Goal: Check status: Check status

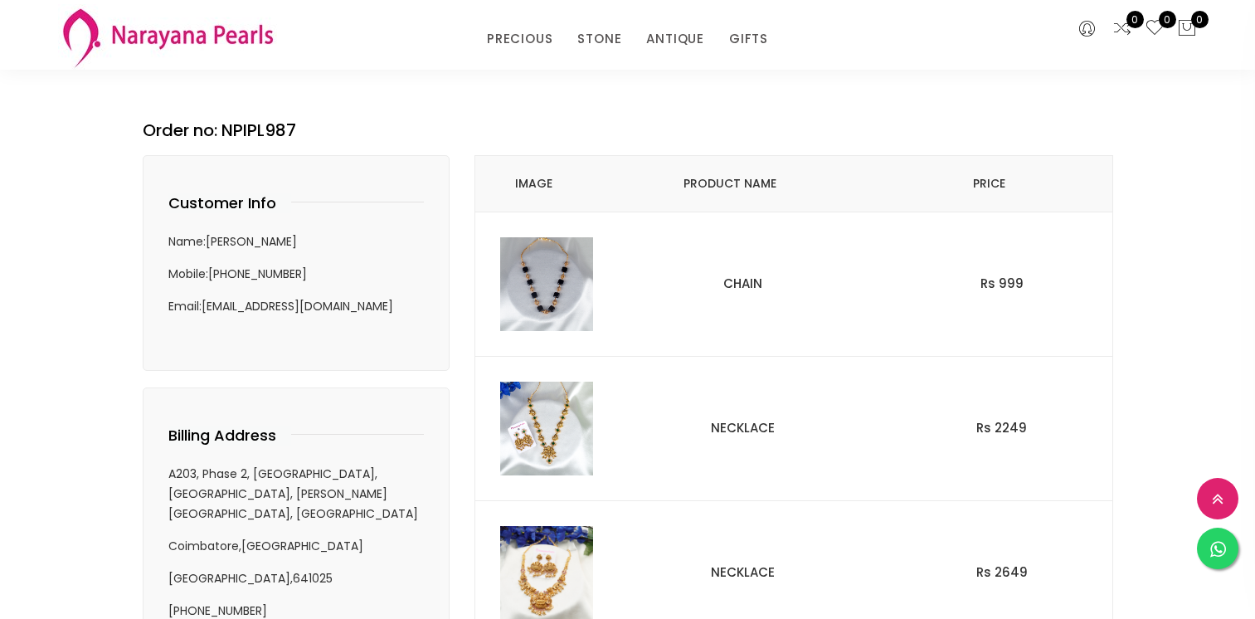
select select "INR"
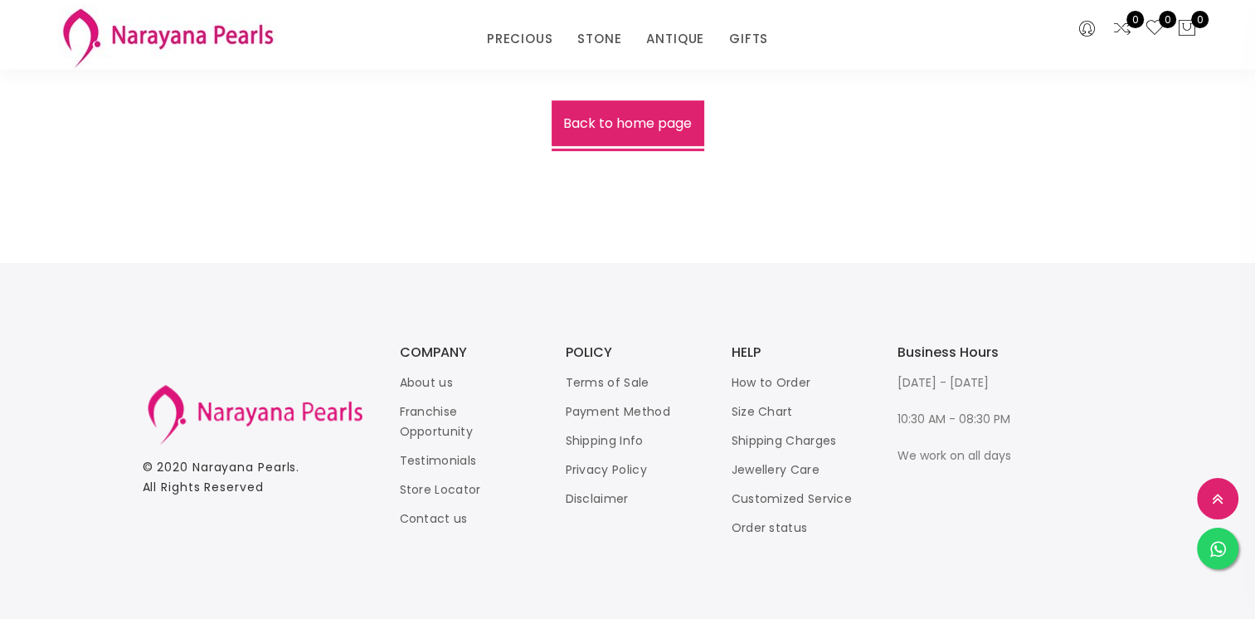
scroll to position [914, 0]
drag, startPoint x: 773, startPoint y: 525, endPoint x: 773, endPoint y: 542, distance: 17.4
click at [756, 522] on link "Order status" at bounding box center [769, 525] width 76 height 17
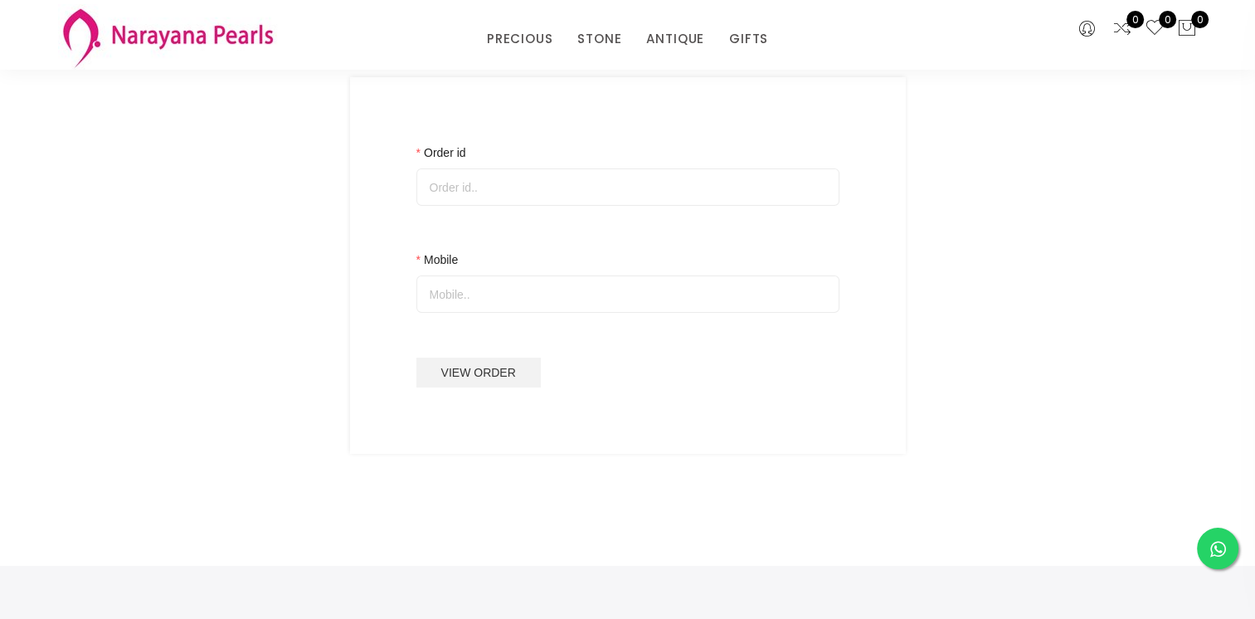
scroll to position [166, 0]
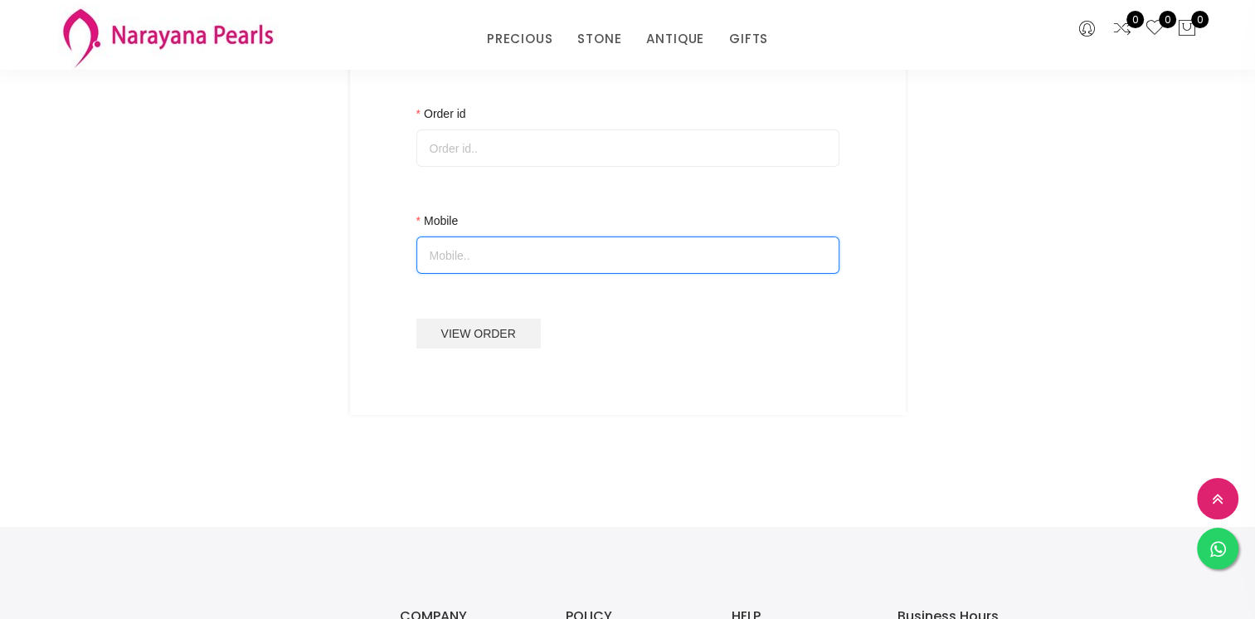
click at [484, 267] on input "Mobile" at bounding box center [627, 254] width 423 height 37
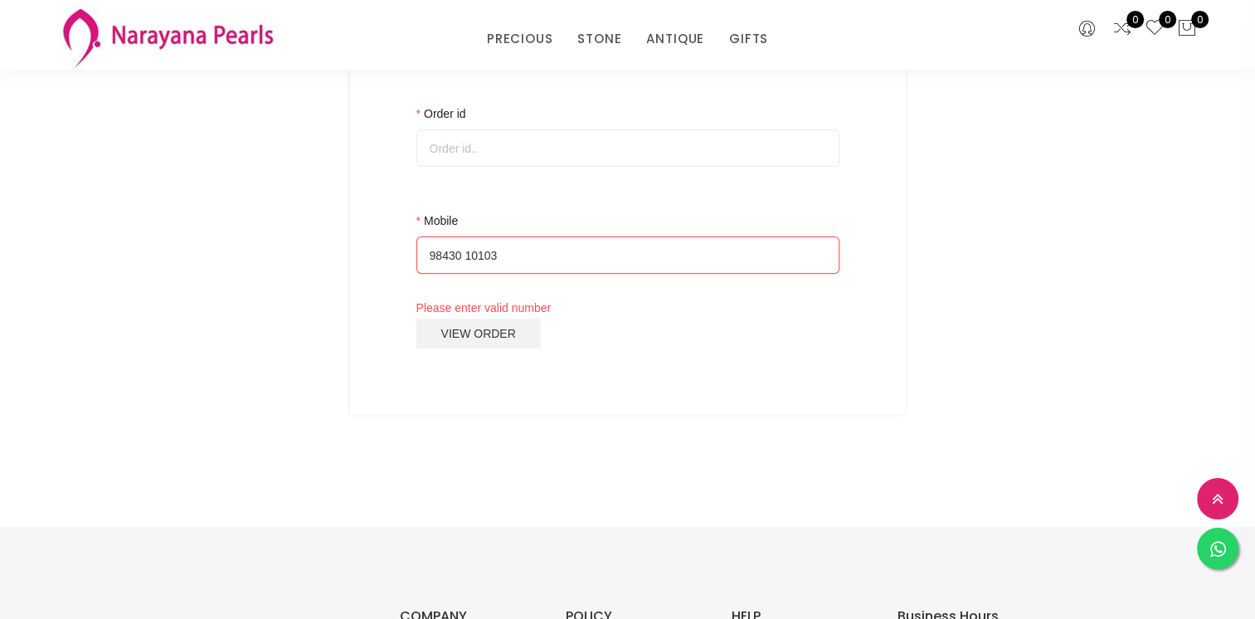
click at [425, 250] on input "98430 10103" at bounding box center [627, 254] width 423 height 37
click at [467, 258] on input "98430 10103" at bounding box center [627, 254] width 423 height 37
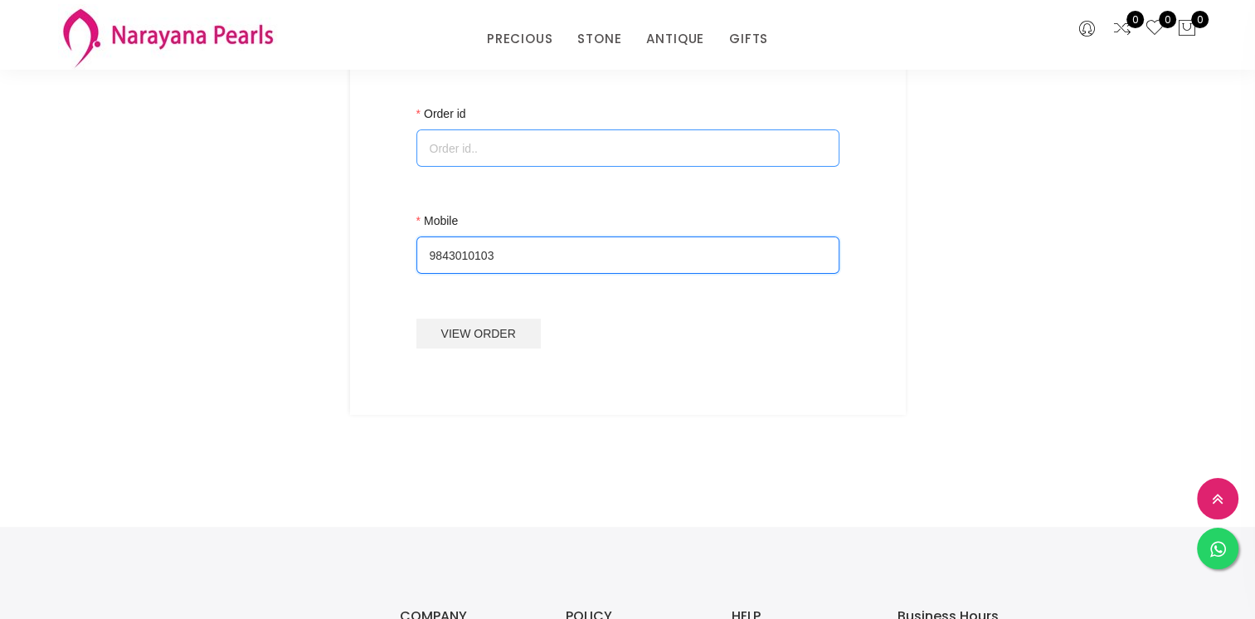
type input "9843010103"
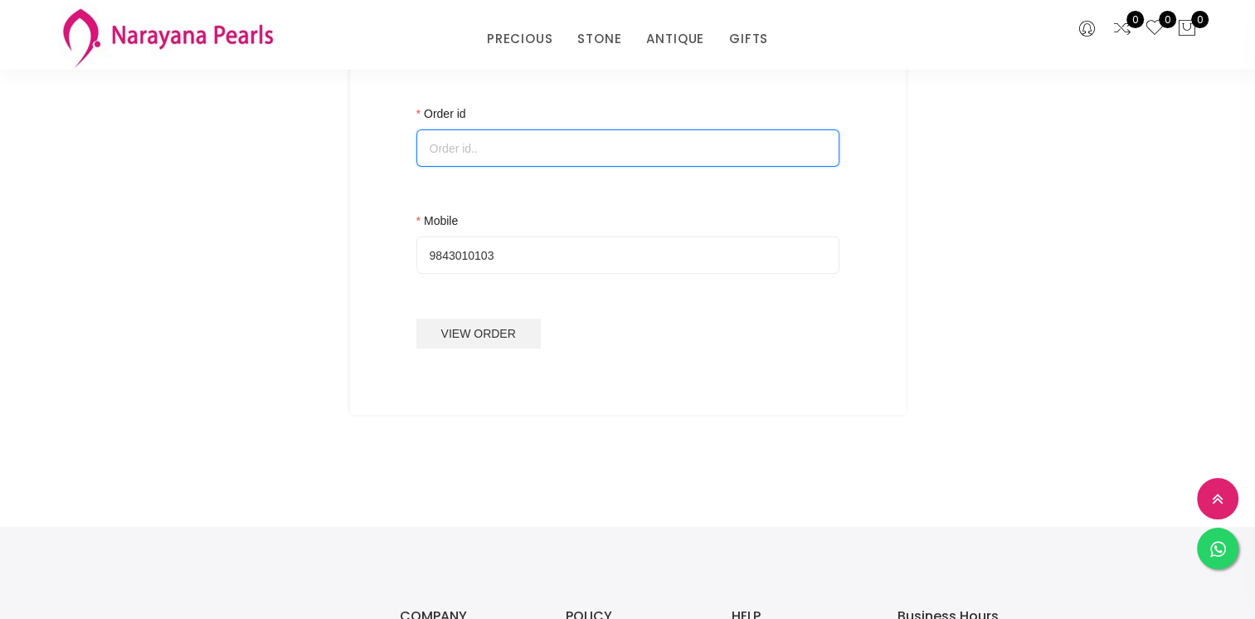
click at [509, 151] on input "Order id" at bounding box center [627, 147] width 423 height 37
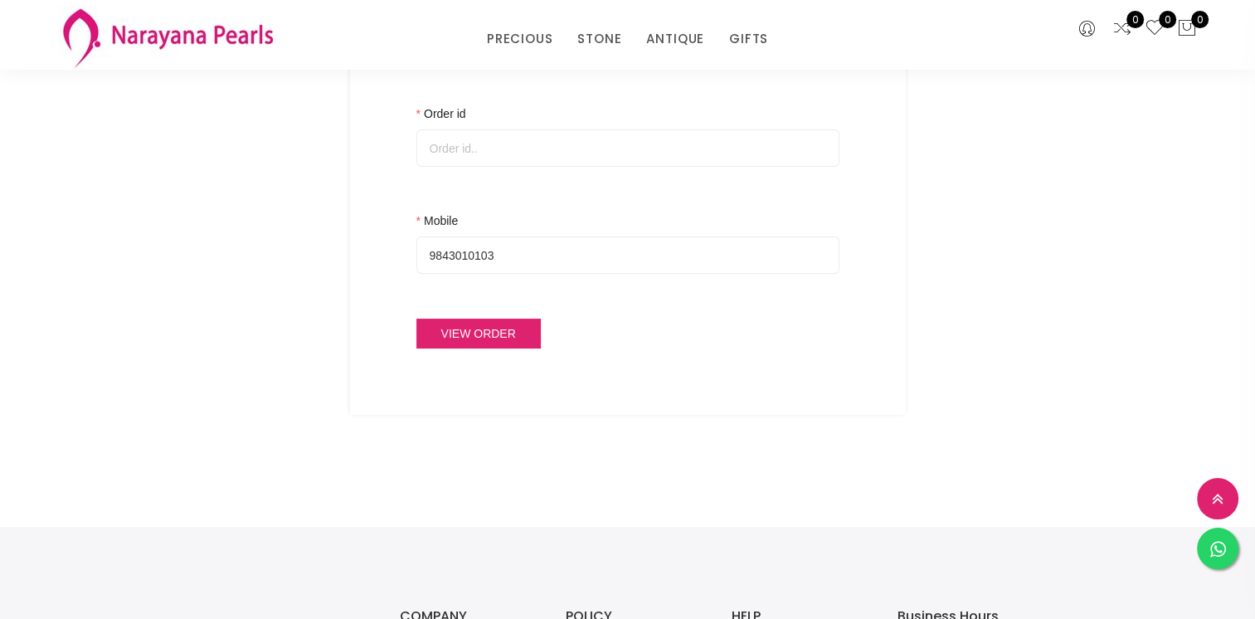
click at [466, 332] on button "View Order" at bounding box center [478, 333] width 124 height 30
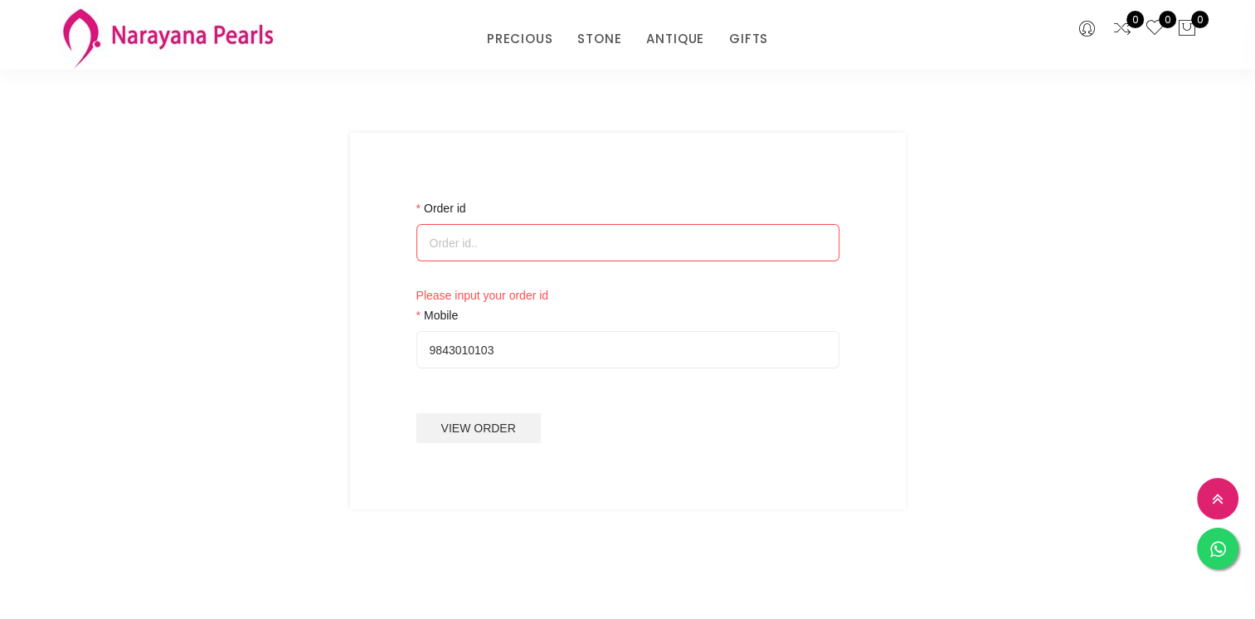
scroll to position [0, 0]
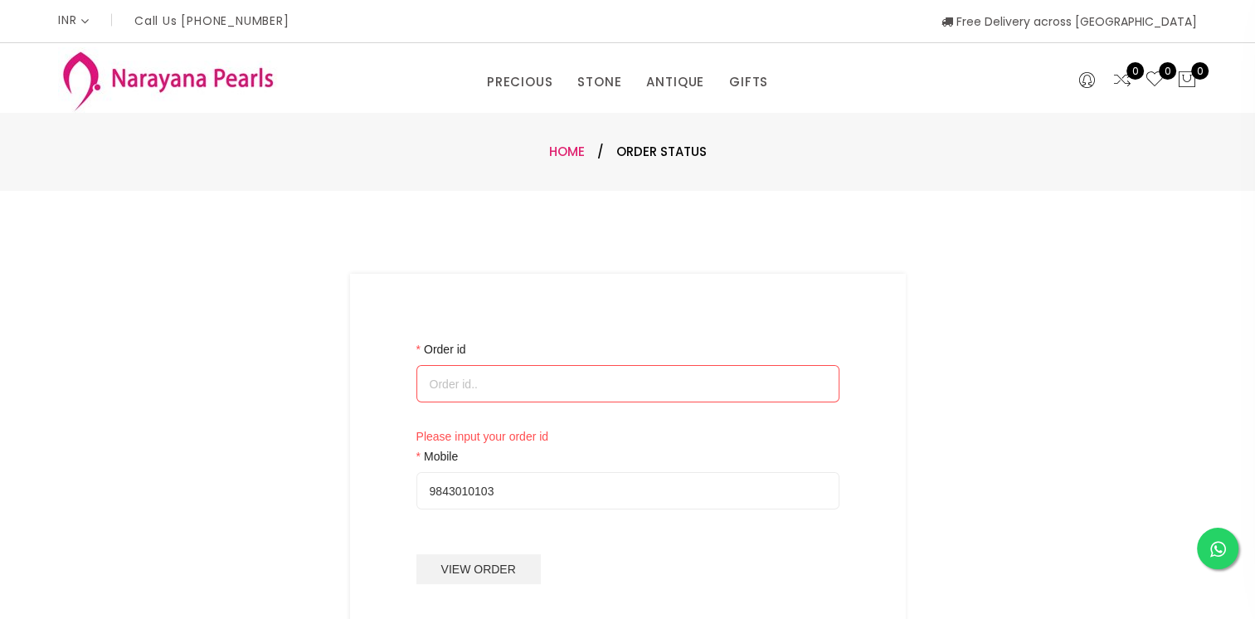
click at [568, 148] on link "Home" at bounding box center [567, 151] width 36 height 17
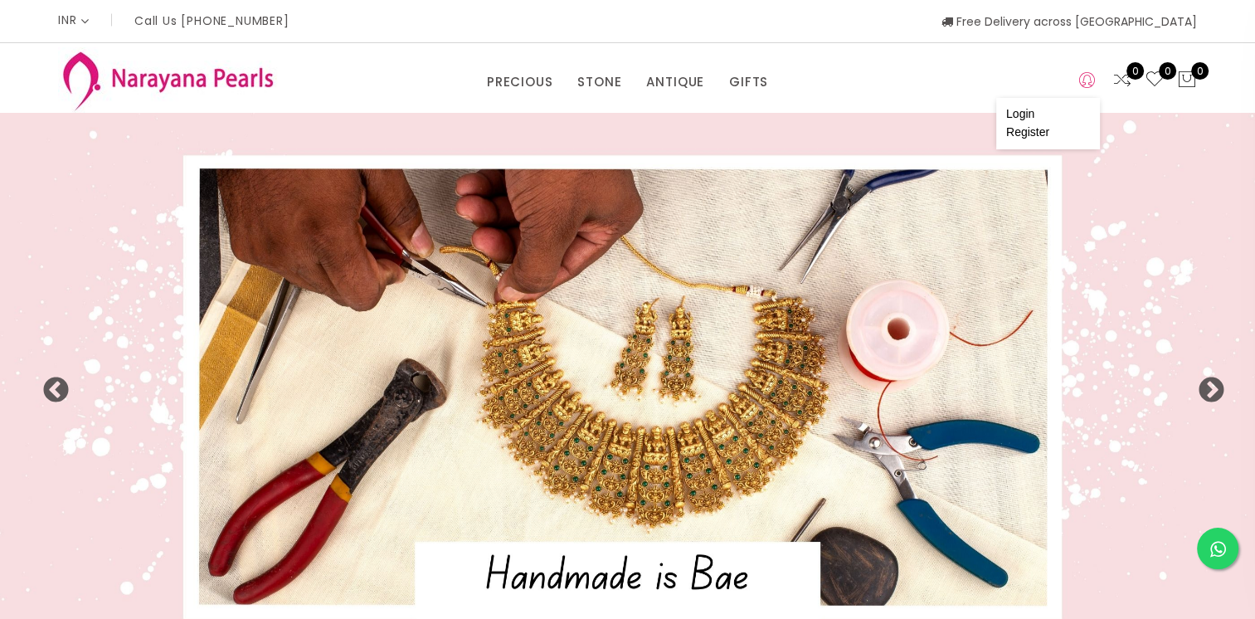
click at [1082, 82] on icon at bounding box center [1087, 80] width 16 height 20
click at [1028, 111] on link "Login" at bounding box center [1020, 113] width 28 height 13
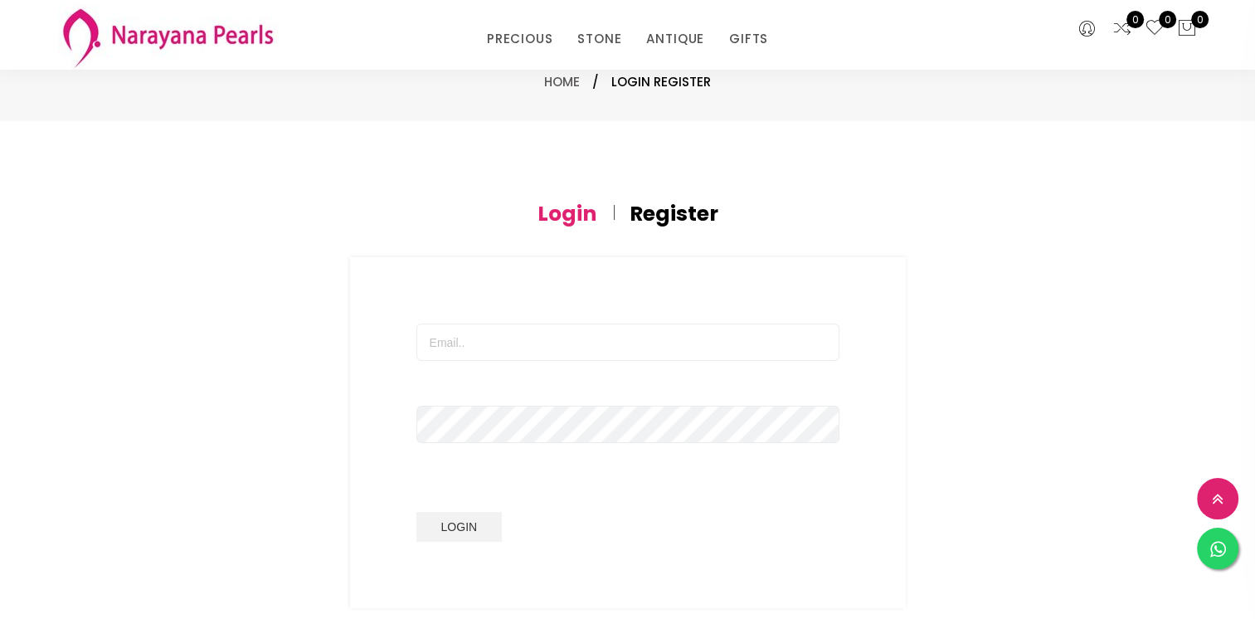
scroll to position [166, 0]
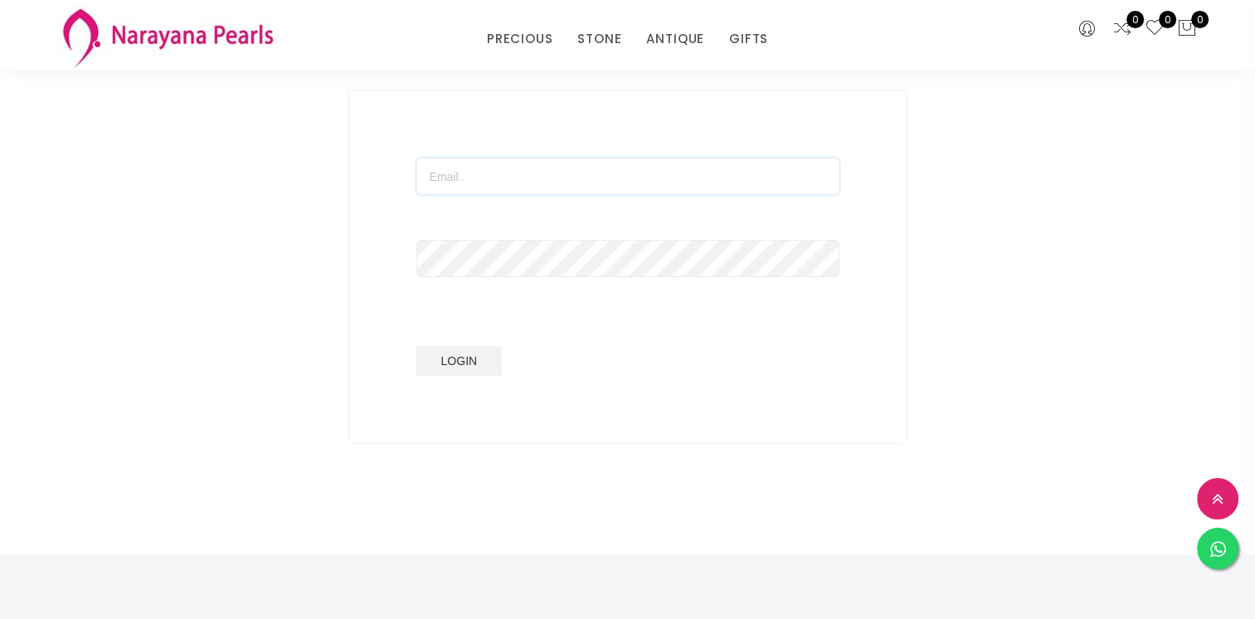
click at [458, 177] on input "text" at bounding box center [627, 176] width 423 height 37
click at [416, 346] on button "Login" at bounding box center [459, 361] width 86 height 30
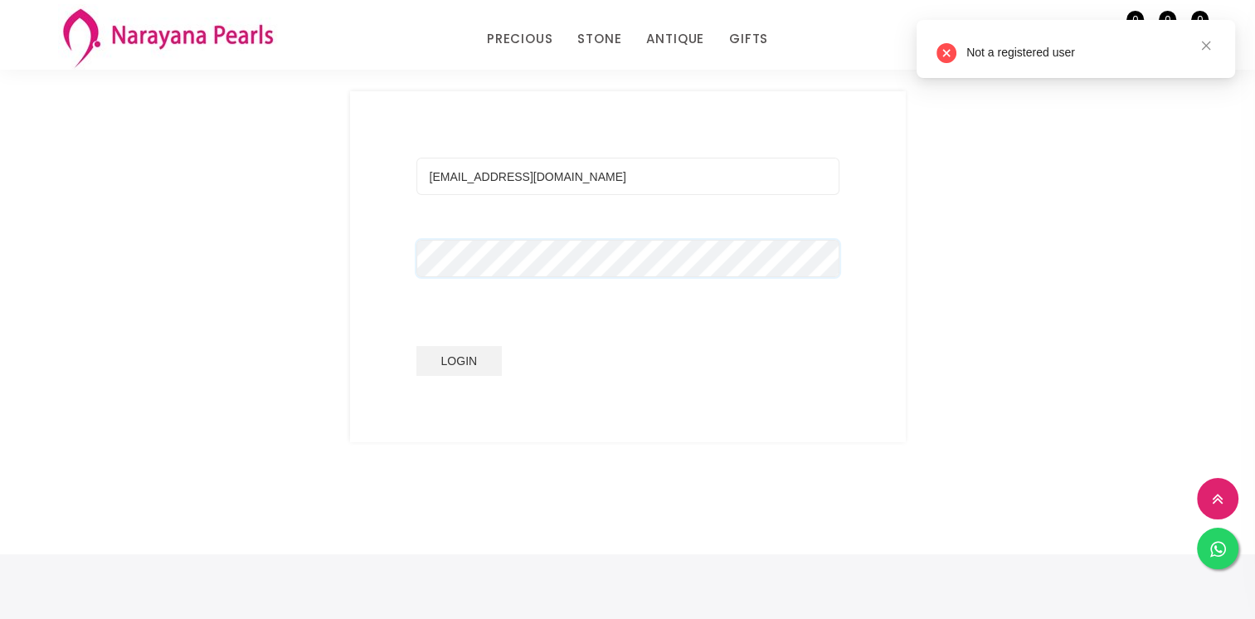
click at [362, 278] on div "[EMAIL_ADDRESS][DOMAIN_NAME] Login" at bounding box center [628, 266] width 556 height 351
drag, startPoint x: 477, startPoint y: 177, endPoint x: 764, endPoint y: 169, distance: 287.8
click at [763, 171] on input "[EMAIL_ADDRESS][DOMAIN_NAME]" at bounding box center [627, 176] width 423 height 37
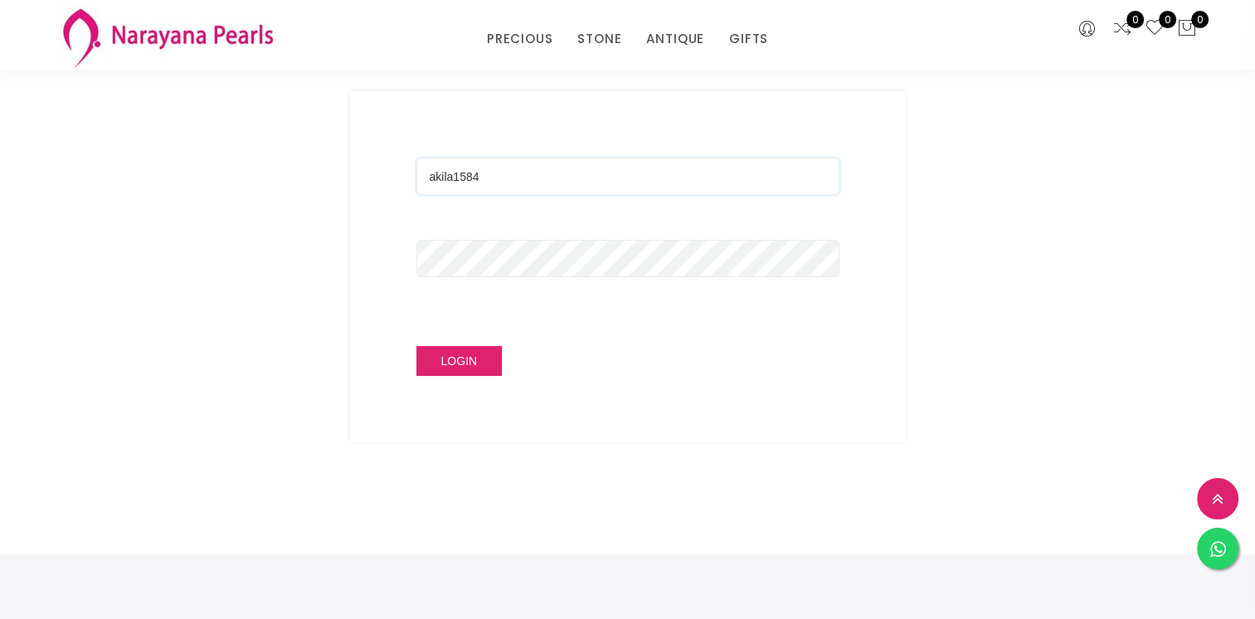
type input "akila1584"
click at [468, 360] on button "Login" at bounding box center [459, 361] width 86 height 30
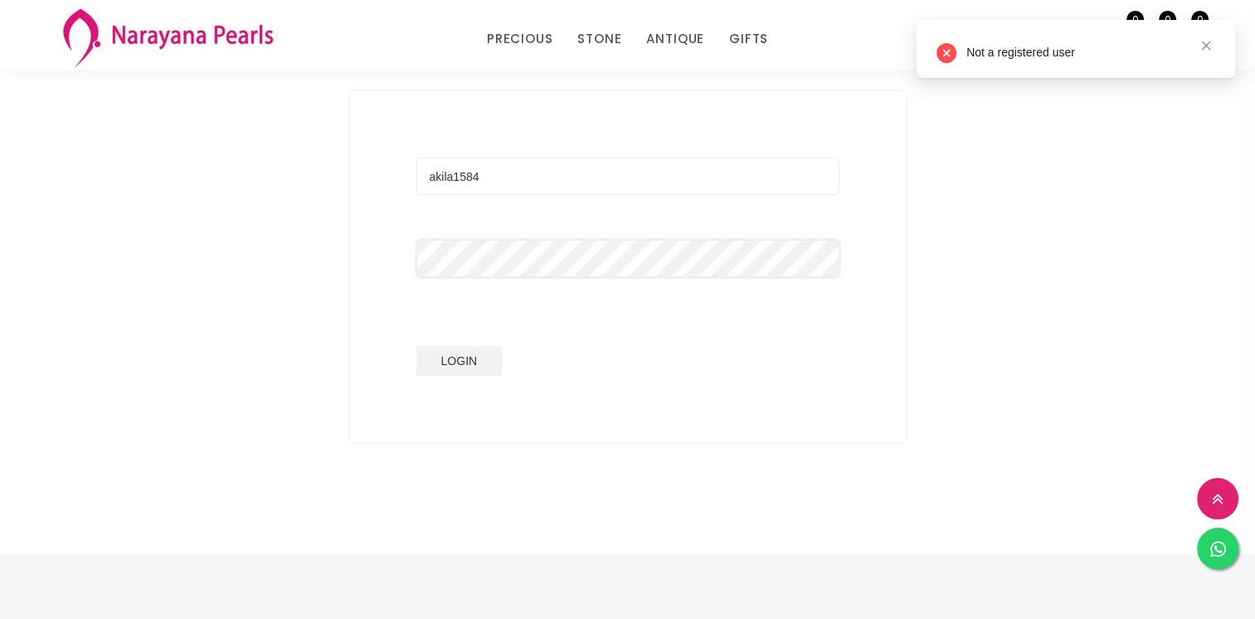
click at [36, 308] on div "Login Register akila1584 Login Mobile International [GEOGRAPHIC_DATA] [GEOGRAPH…" at bounding box center [627, 240] width 1255 height 570
click at [416, 346] on button "Login" at bounding box center [459, 361] width 86 height 30
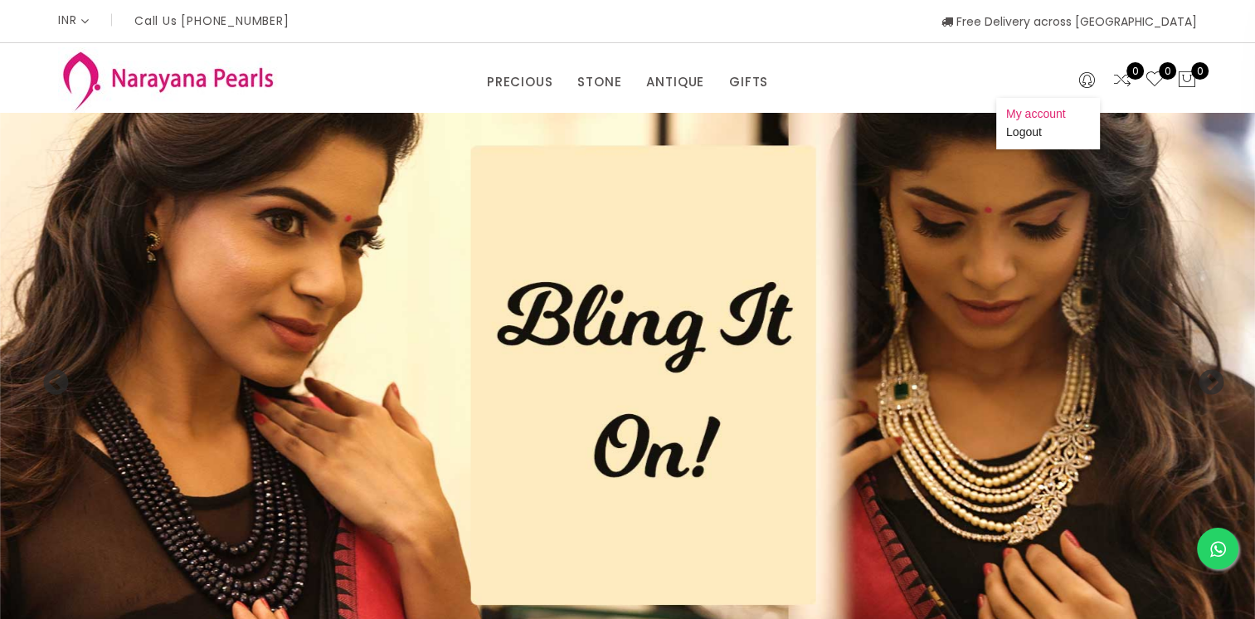
click at [1038, 108] on link "My account" at bounding box center [1036, 113] width 60 height 13
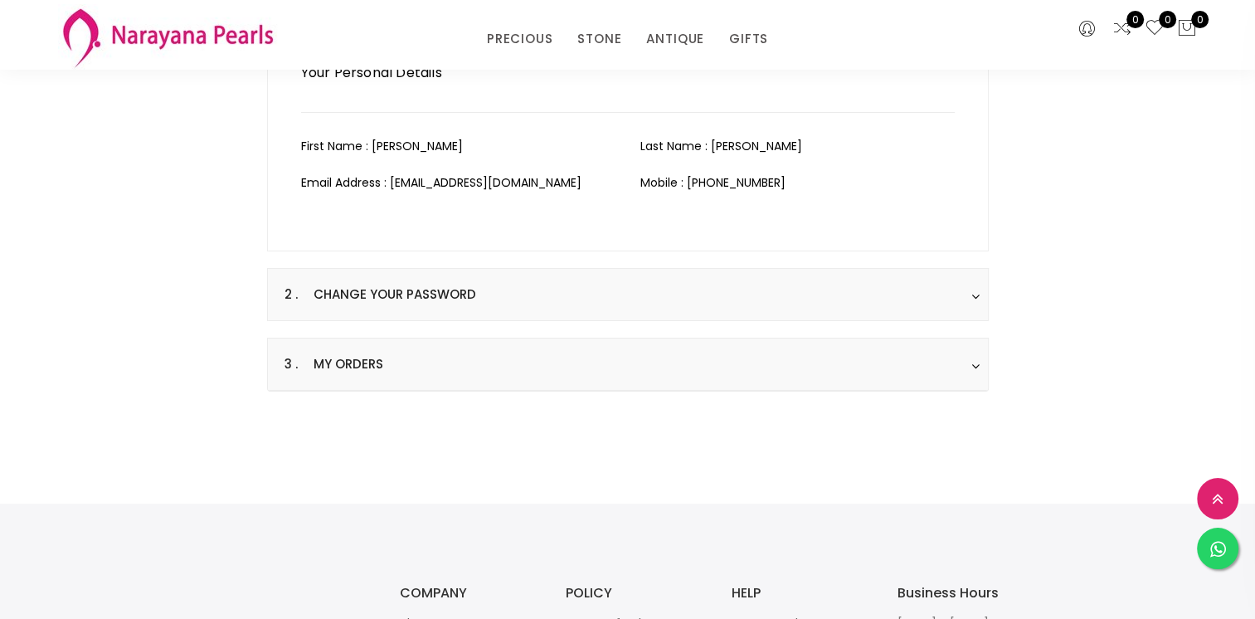
scroll to position [249, 0]
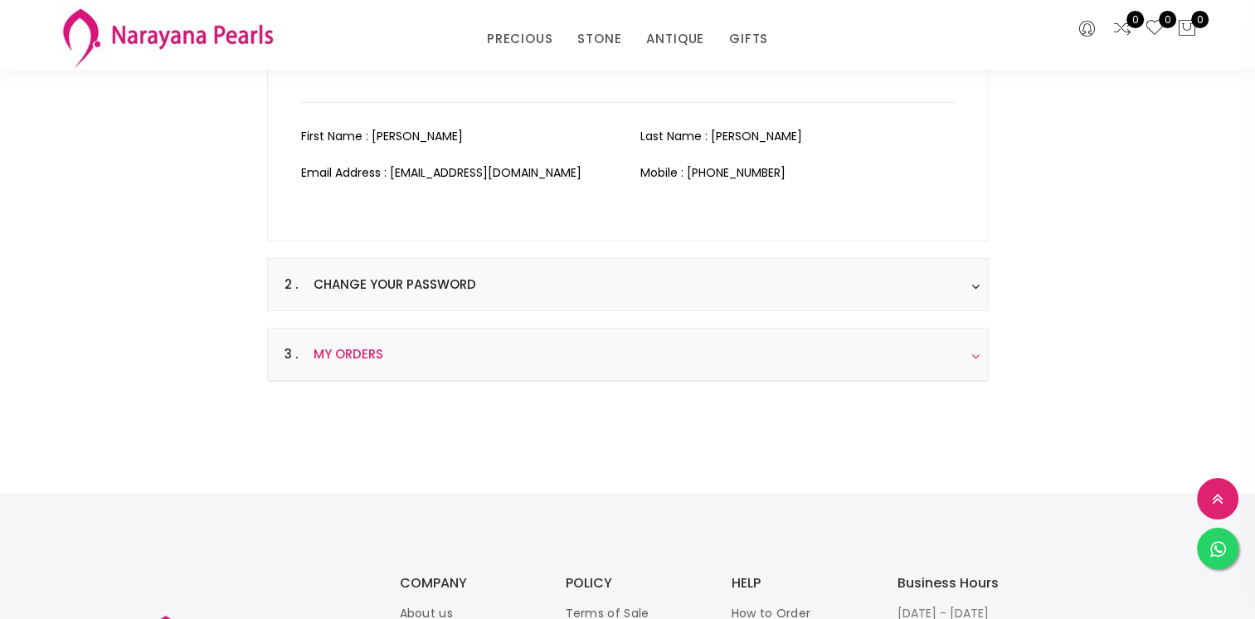
click at [648, 363] on h3 "3 . My Orders" at bounding box center [628, 354] width 720 height 52
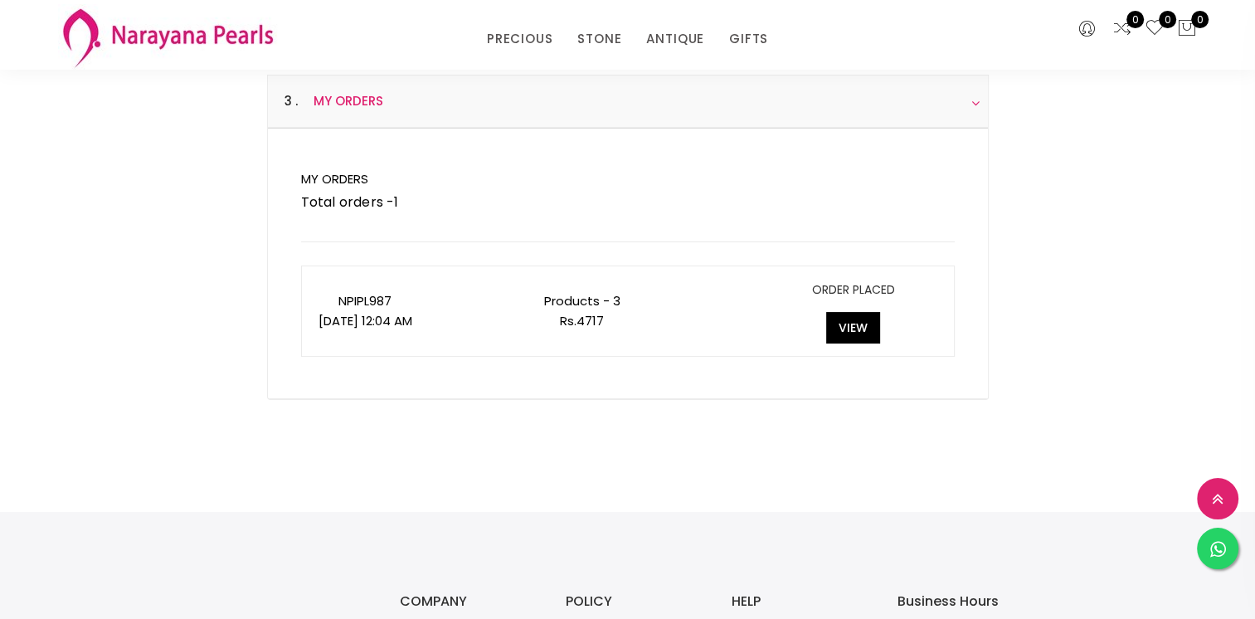
scroll to position [245, 0]
drag, startPoint x: 866, startPoint y: 328, endPoint x: 362, endPoint y: 376, distance: 506.5
click at [362, 376] on div "My Orders Total orders - 1 NPIPL987 [DATE] 12:04 AM products - 3 Rs. 4717 ORDER…" at bounding box center [627, 266] width 687 height 237
click at [386, 300] on p "NPIPL987" at bounding box center [365, 304] width 94 height 20
click at [386, 301] on p "NPIPL987" at bounding box center [365, 304] width 94 height 20
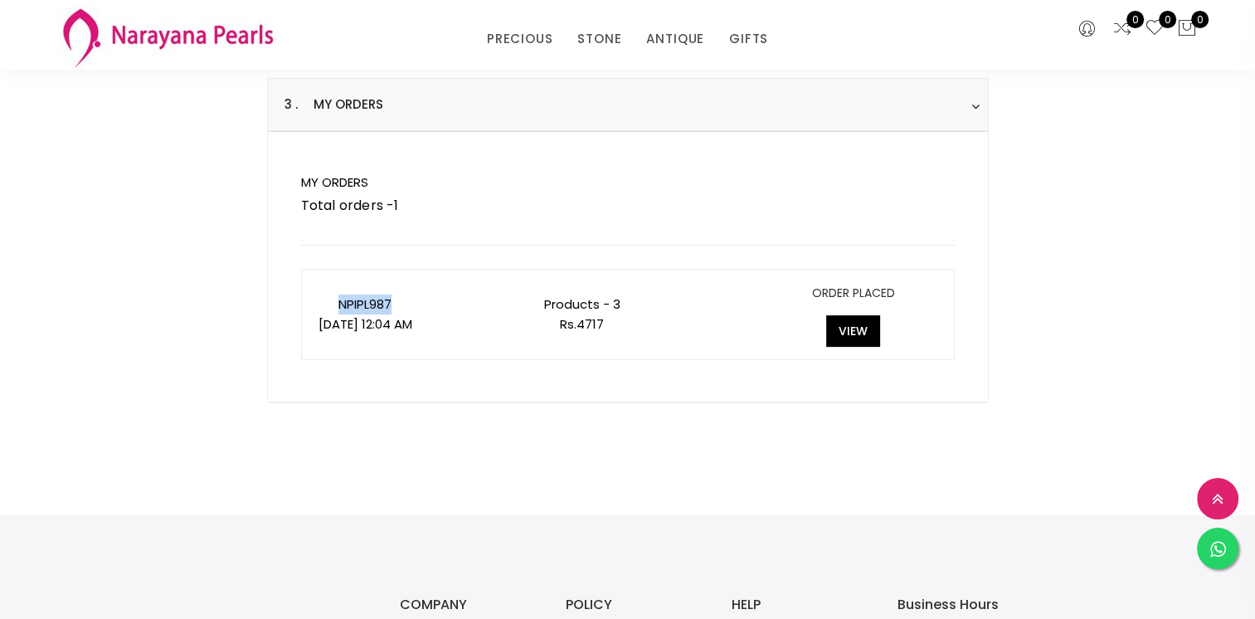
copy p "NPIPL987"
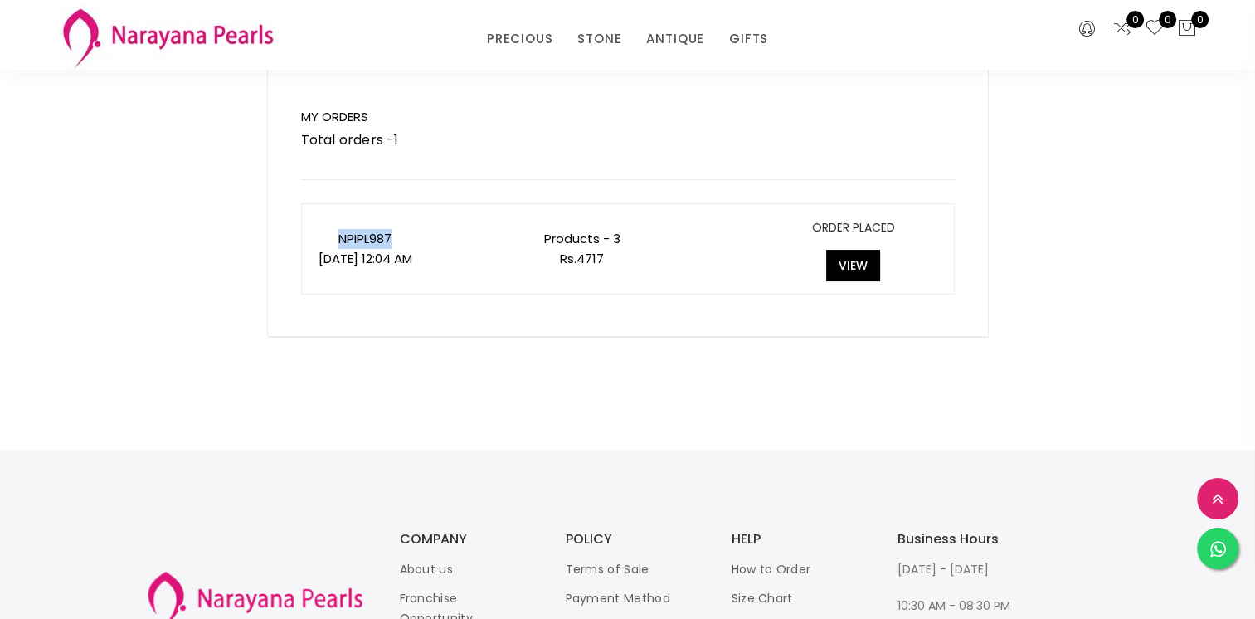
scroll to position [328, 0]
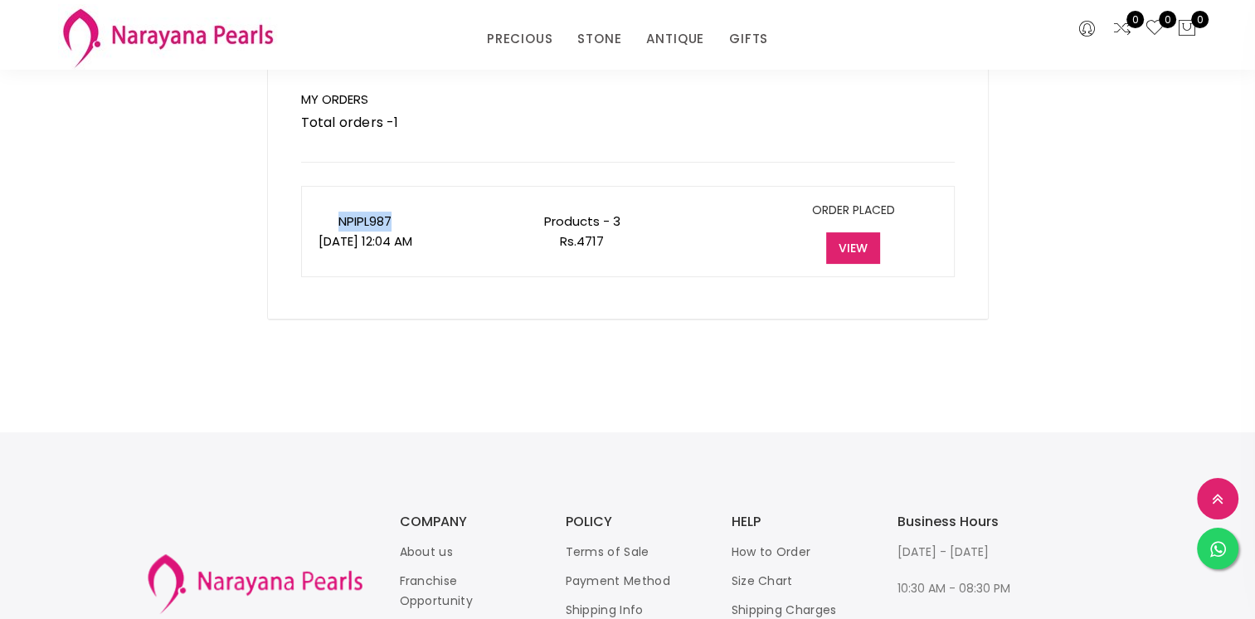
click at [866, 245] on button "View" at bounding box center [853, 248] width 54 height 32
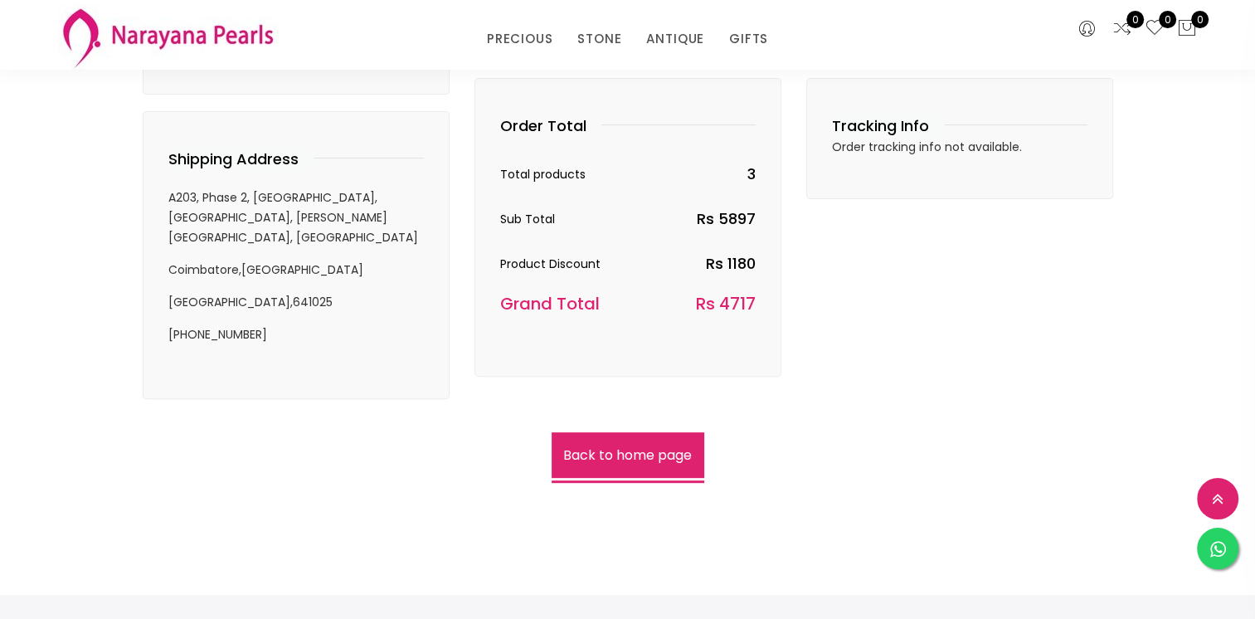
scroll to position [914, 0]
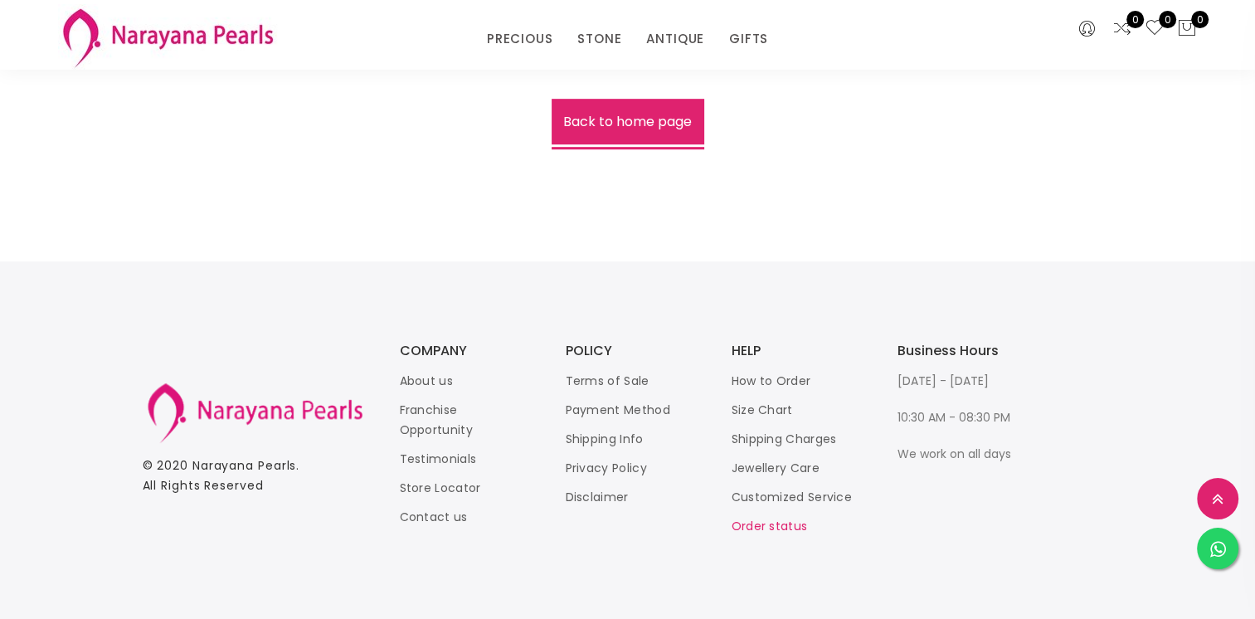
click at [773, 521] on link "Order status" at bounding box center [769, 525] width 76 height 17
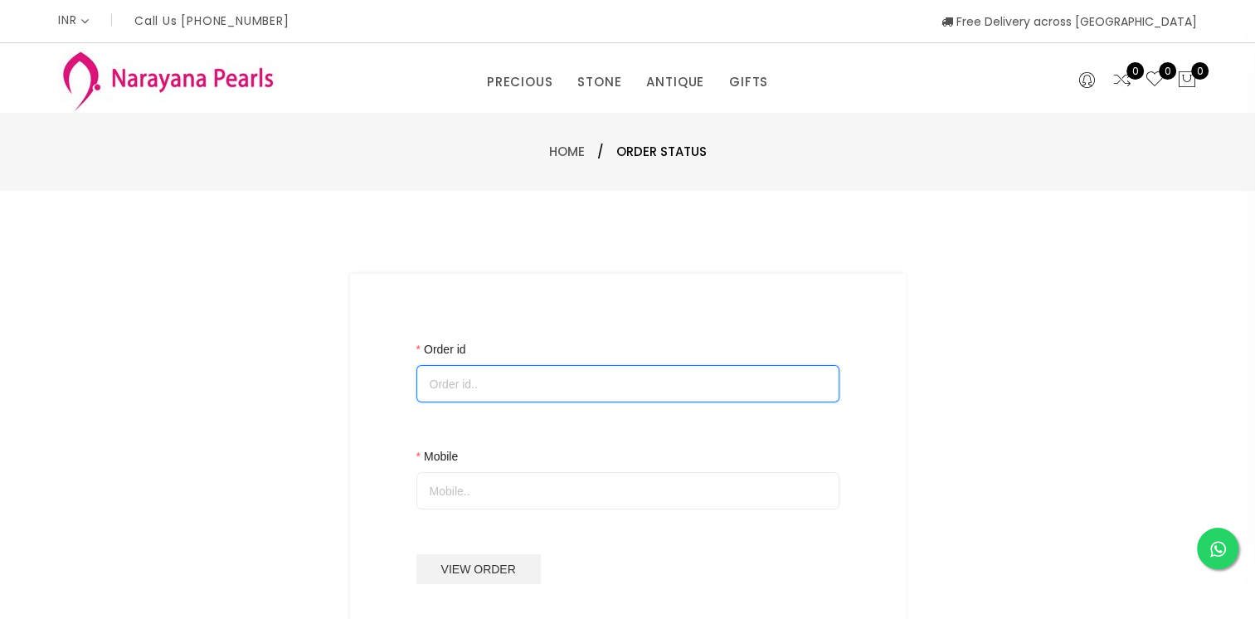
click at [484, 390] on input "Order id" at bounding box center [627, 383] width 423 height 37
paste input "NPIPL987"
type input "NPIPL987"
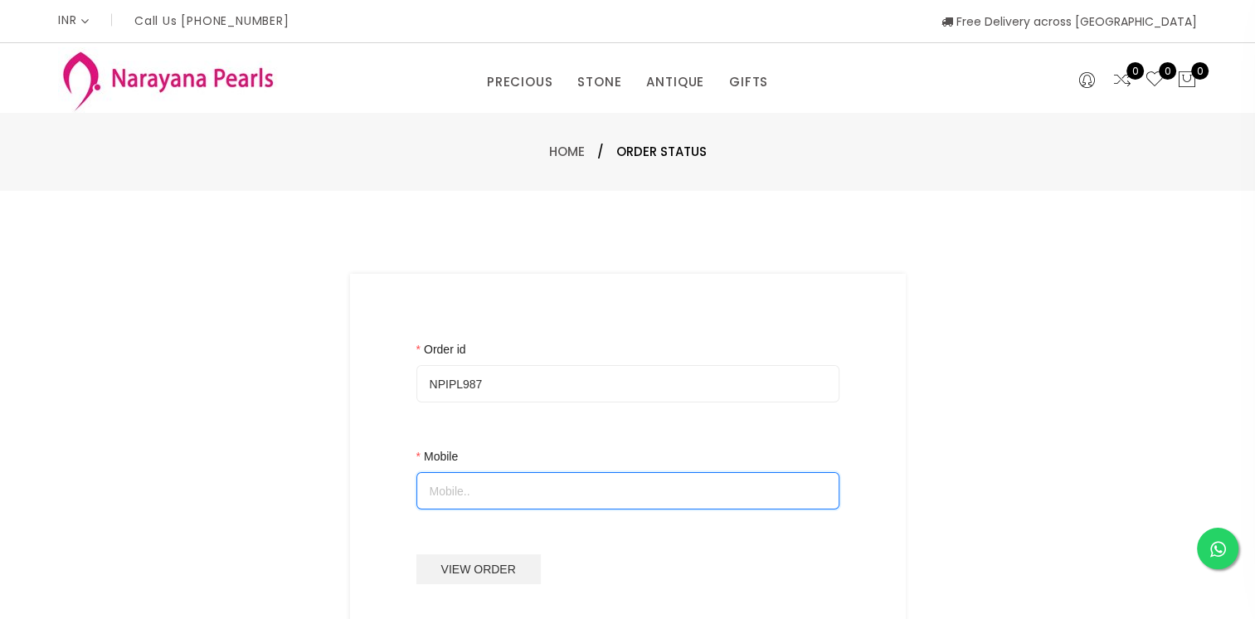
click at [439, 494] on input "Mobile" at bounding box center [627, 490] width 423 height 37
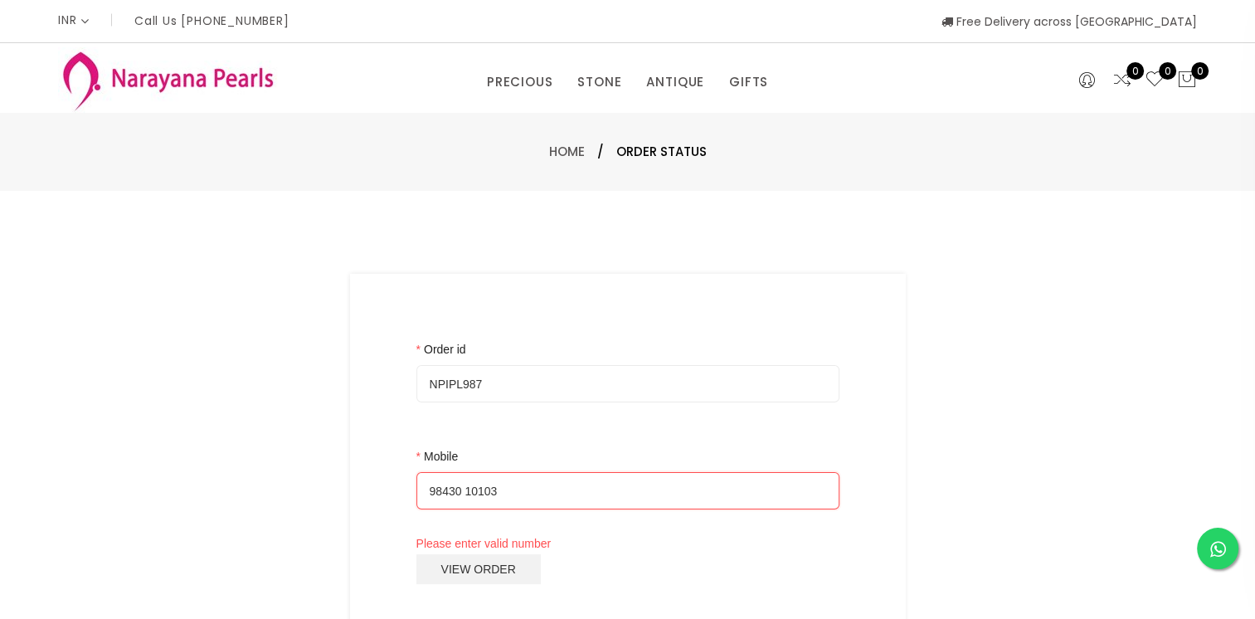
click at [461, 489] on input "98430 10103" at bounding box center [627, 490] width 423 height 37
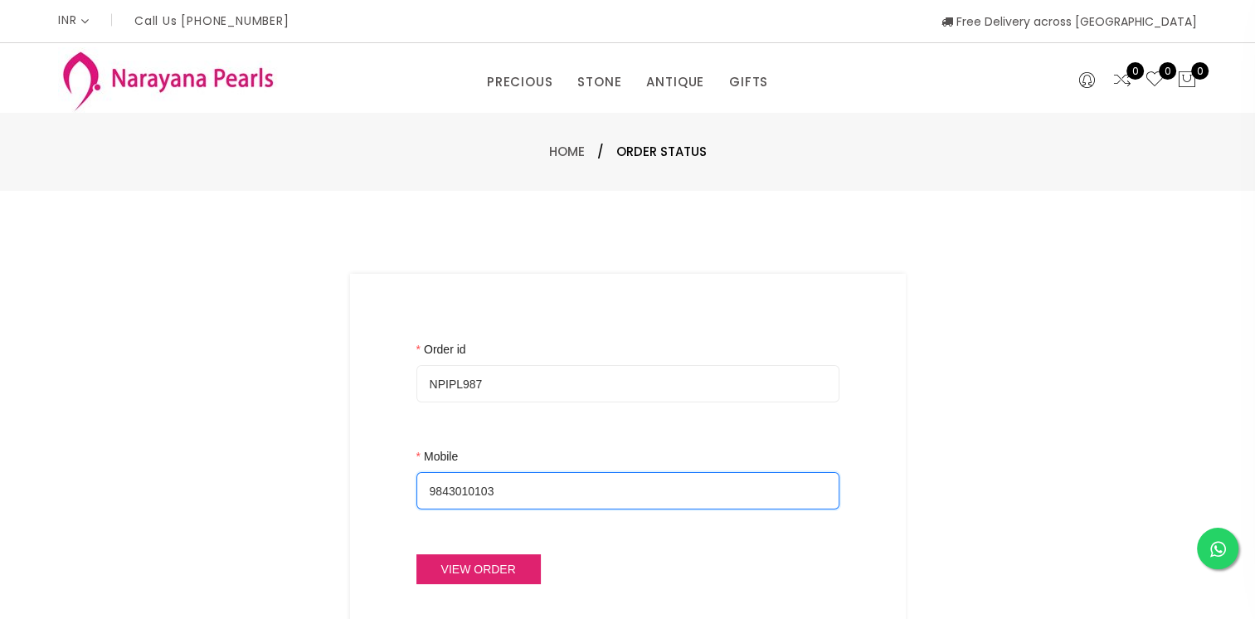
type input "9843010103"
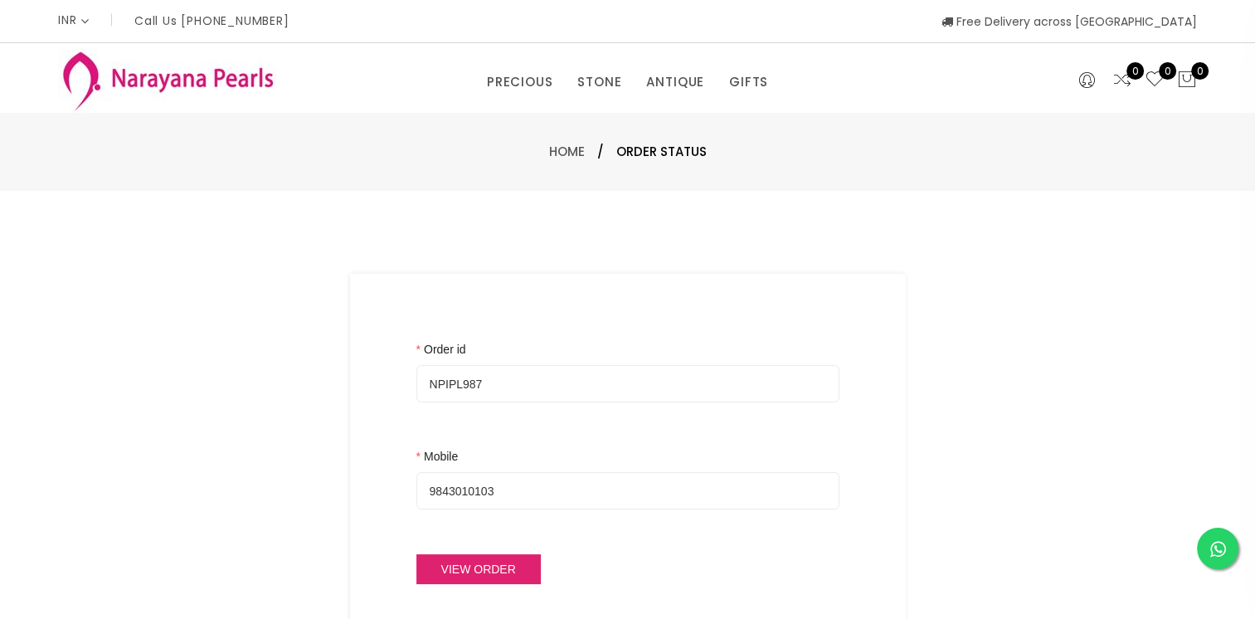
click at [496, 564] on button "View Order" at bounding box center [478, 569] width 124 height 30
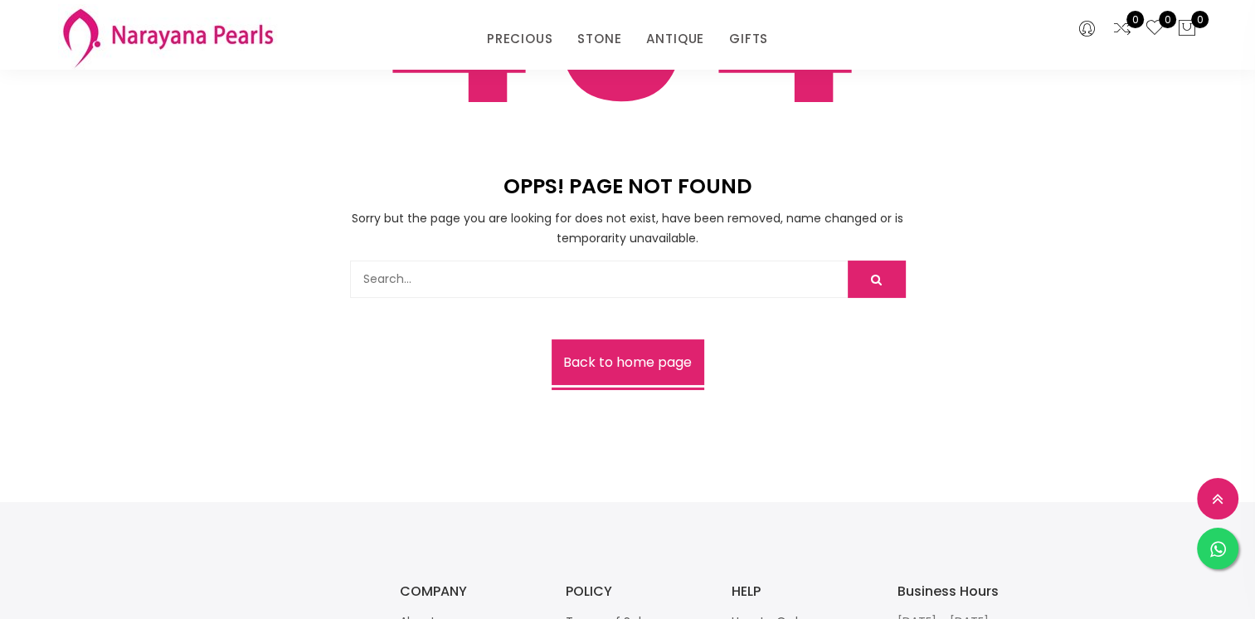
scroll to position [249, 0]
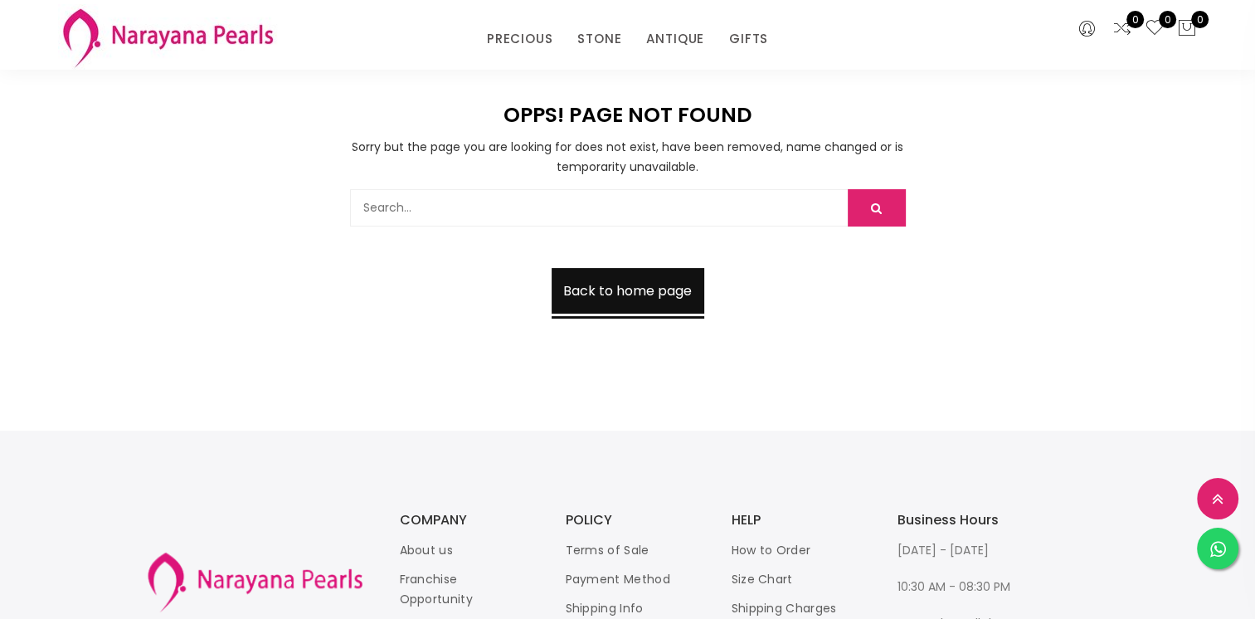
click at [643, 294] on link "Back to home page" at bounding box center [627, 291] width 153 height 46
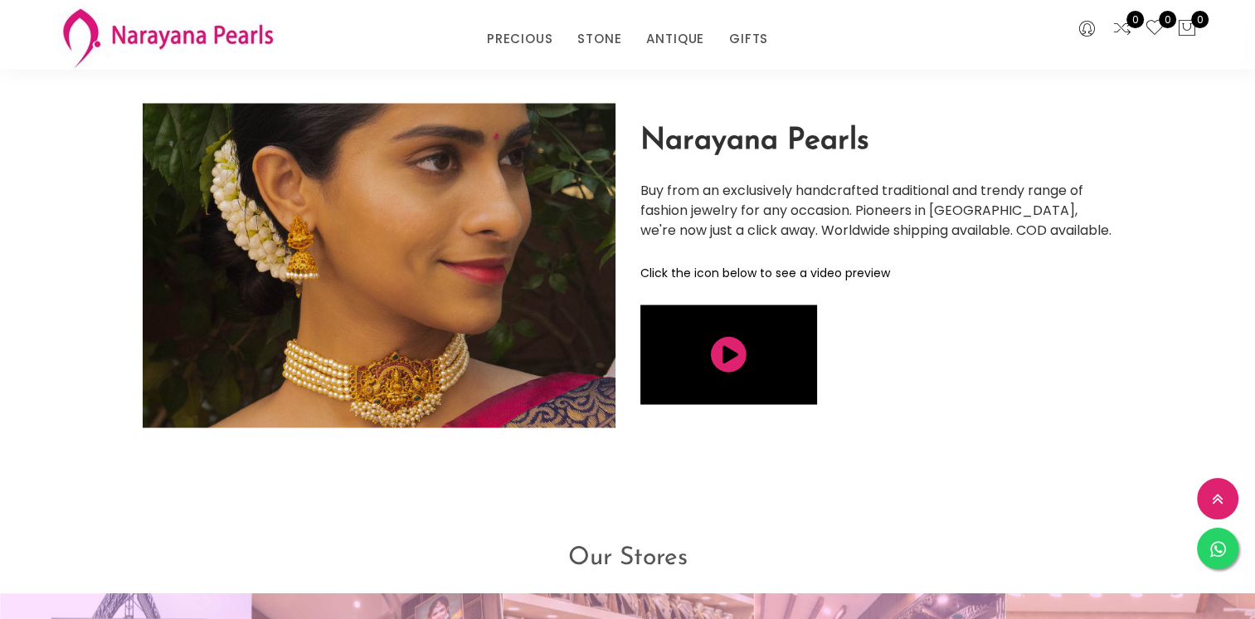
scroll to position [2736, 0]
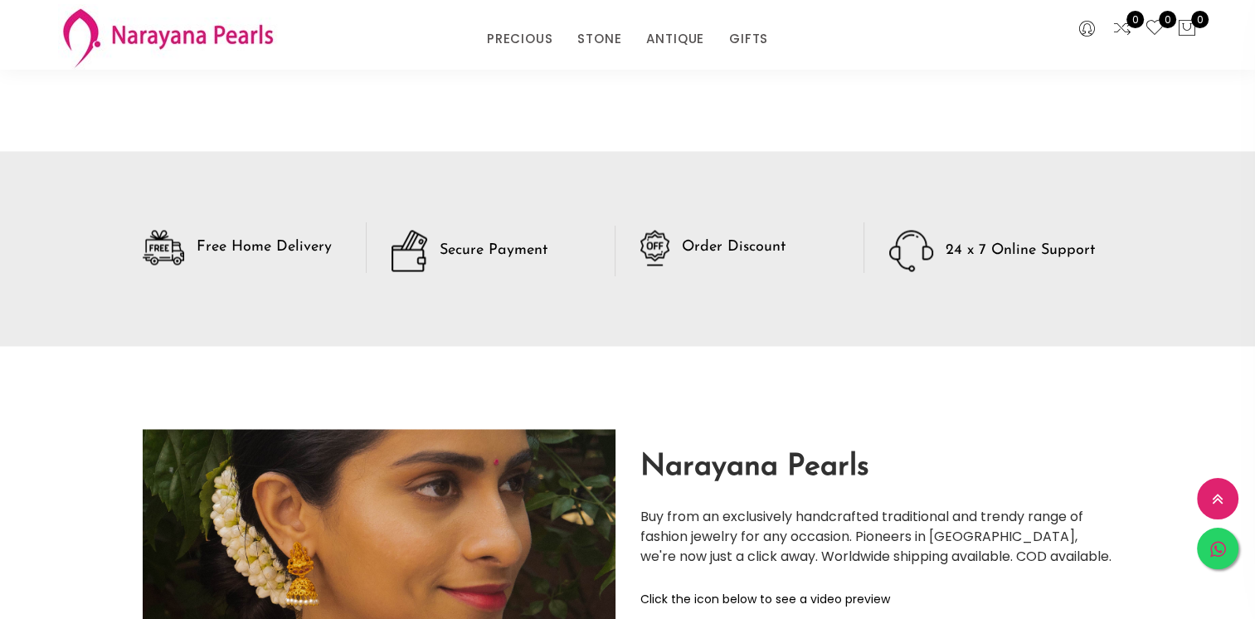
click at [1222, 556] on icon at bounding box center [1218, 550] width 16 height 18
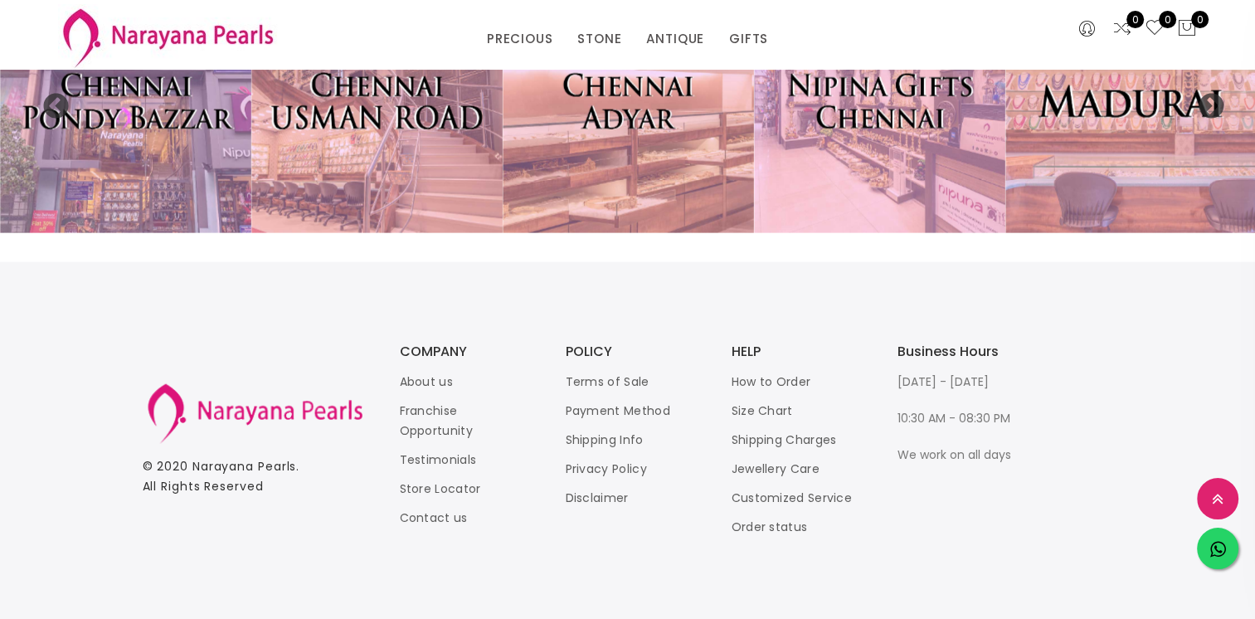
scroll to position [3713, 0]
click at [740, 526] on link "Order status" at bounding box center [769, 525] width 76 height 17
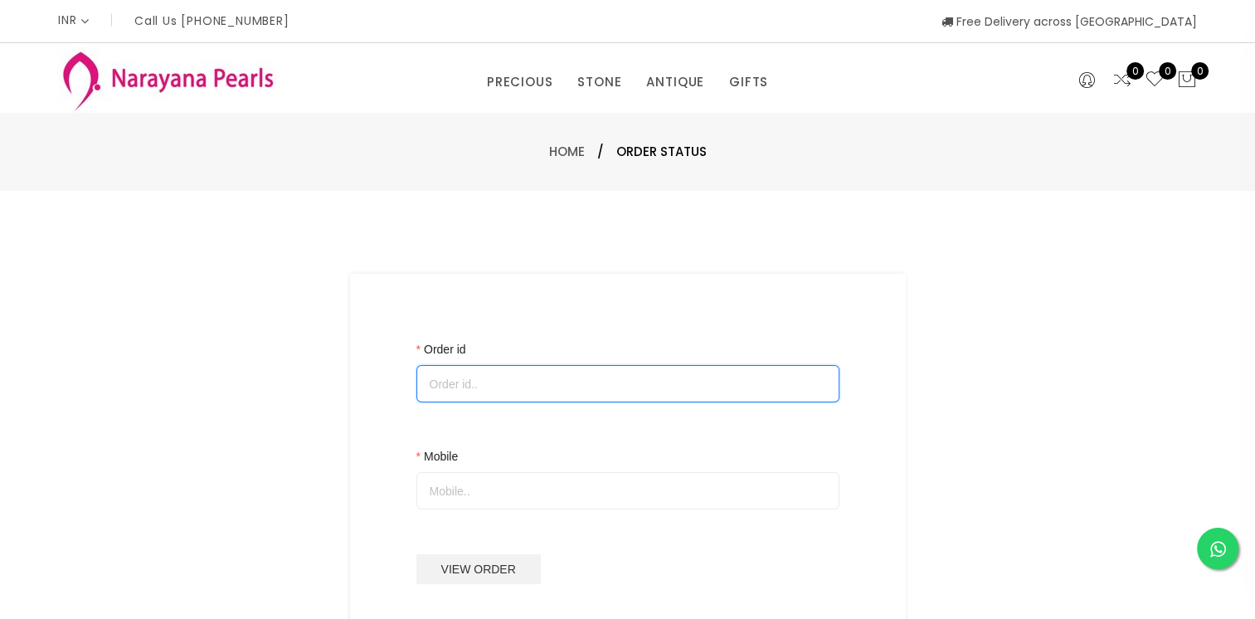
click at [457, 382] on input "Order id" at bounding box center [627, 383] width 423 height 37
paste input "NPIPL987"
type input "NPIPL987"
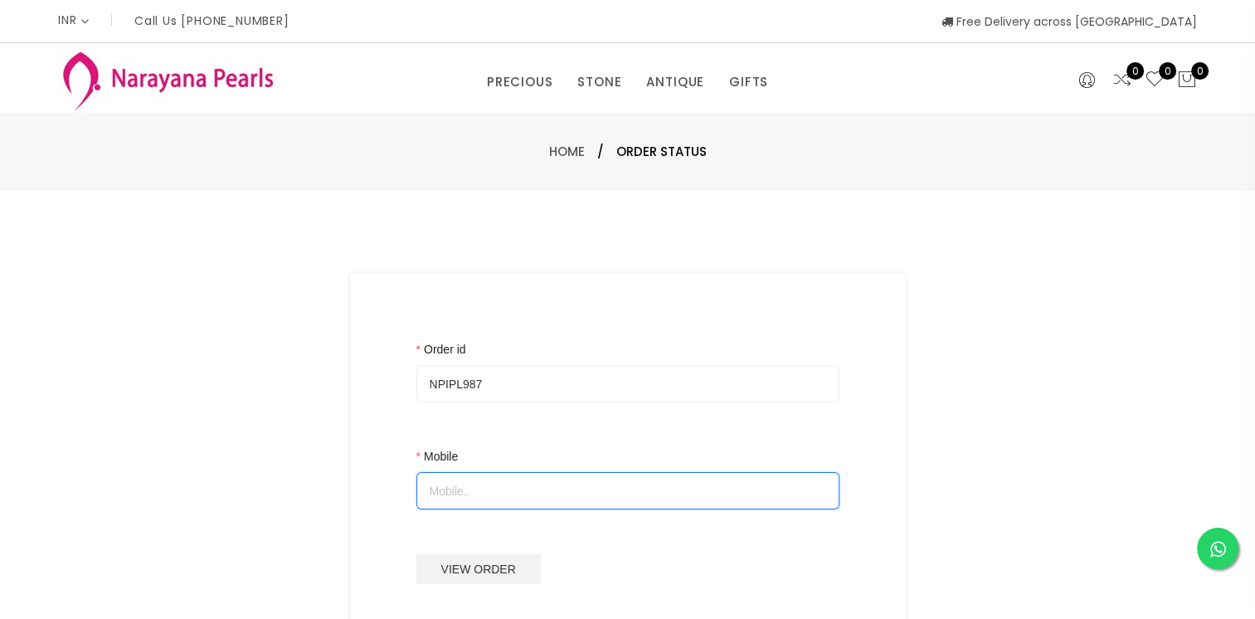
click at [445, 493] on input "Mobile" at bounding box center [627, 490] width 423 height 37
type input "9843010103"
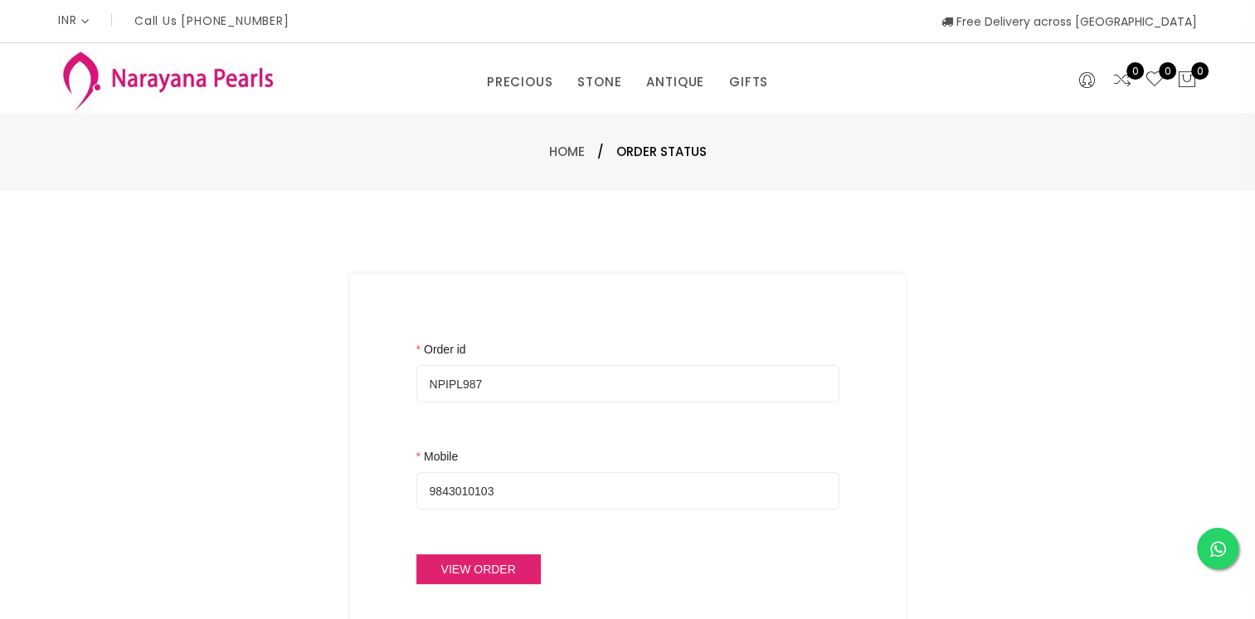
click at [478, 573] on button "View Order" at bounding box center [478, 569] width 124 height 30
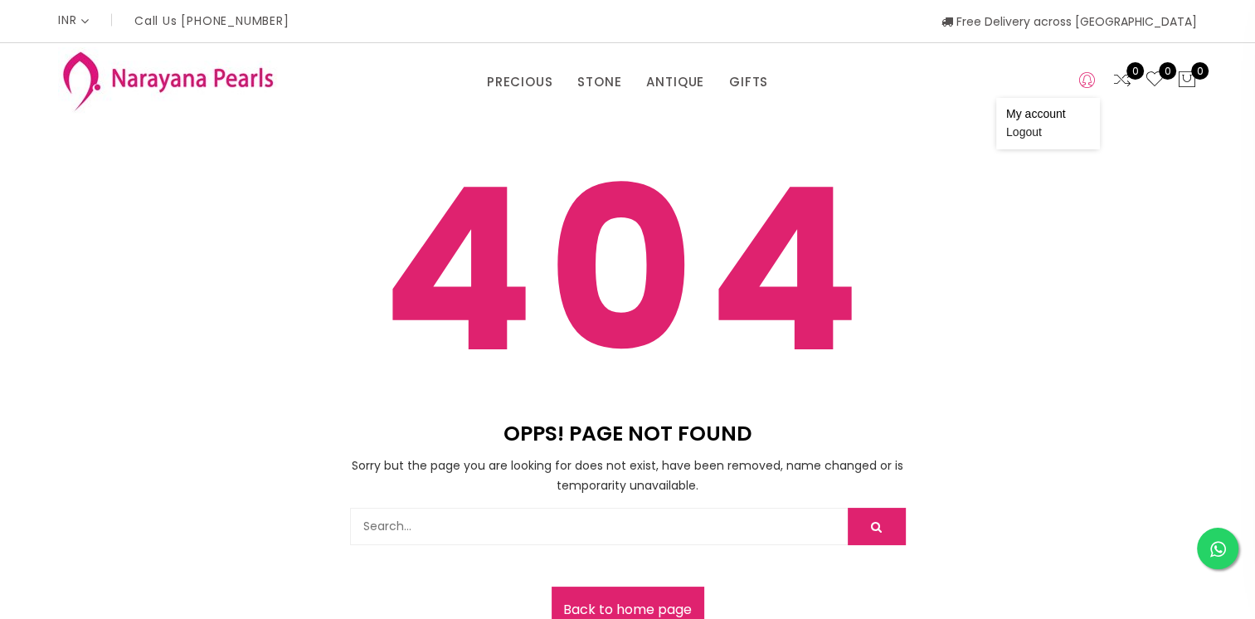
click at [1080, 85] on icon at bounding box center [1087, 80] width 16 height 20
click at [1030, 118] on link "My account" at bounding box center [1036, 113] width 60 height 13
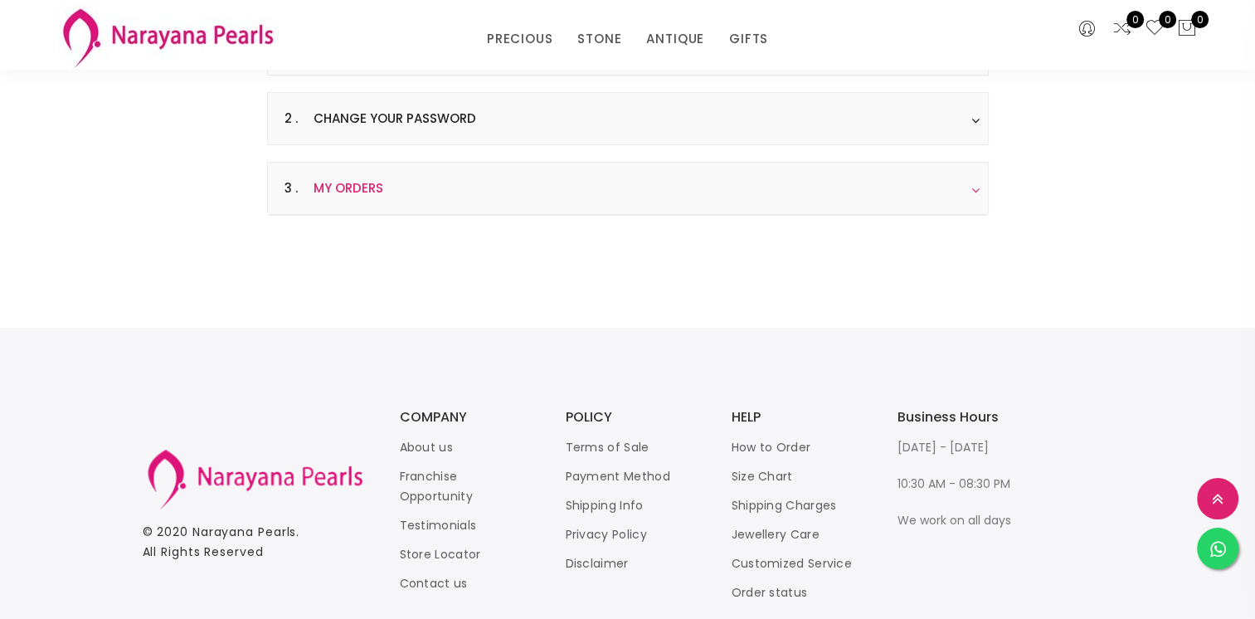
click at [473, 181] on h3 "3 . My Orders" at bounding box center [628, 189] width 720 height 52
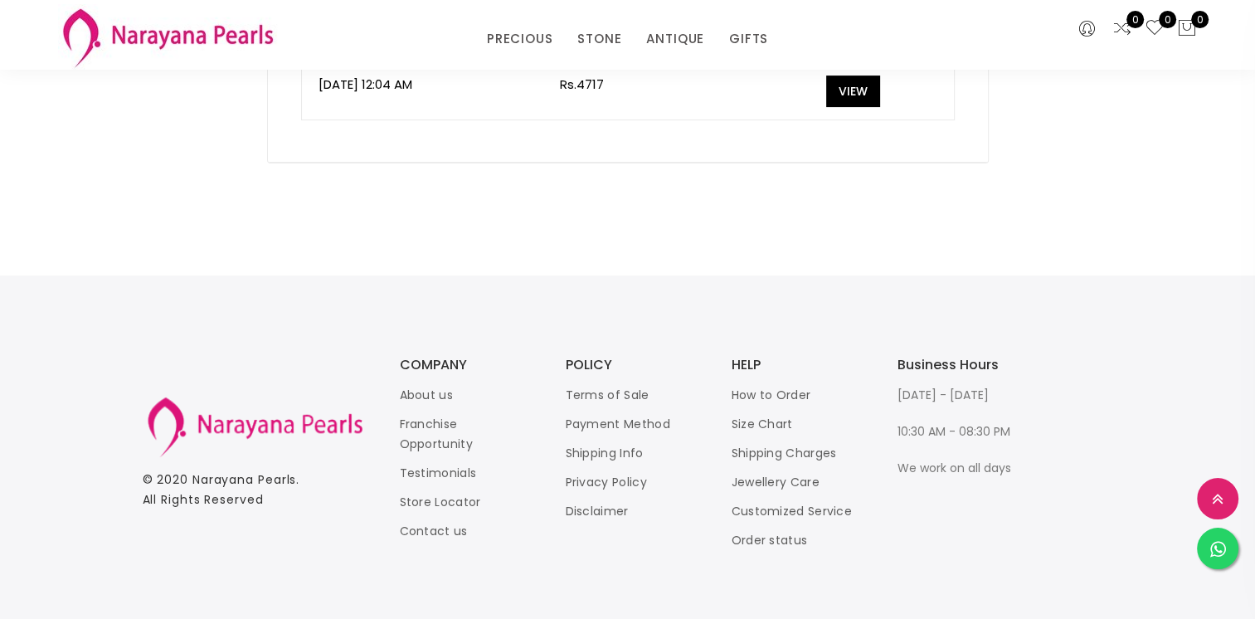
scroll to position [496, 0]
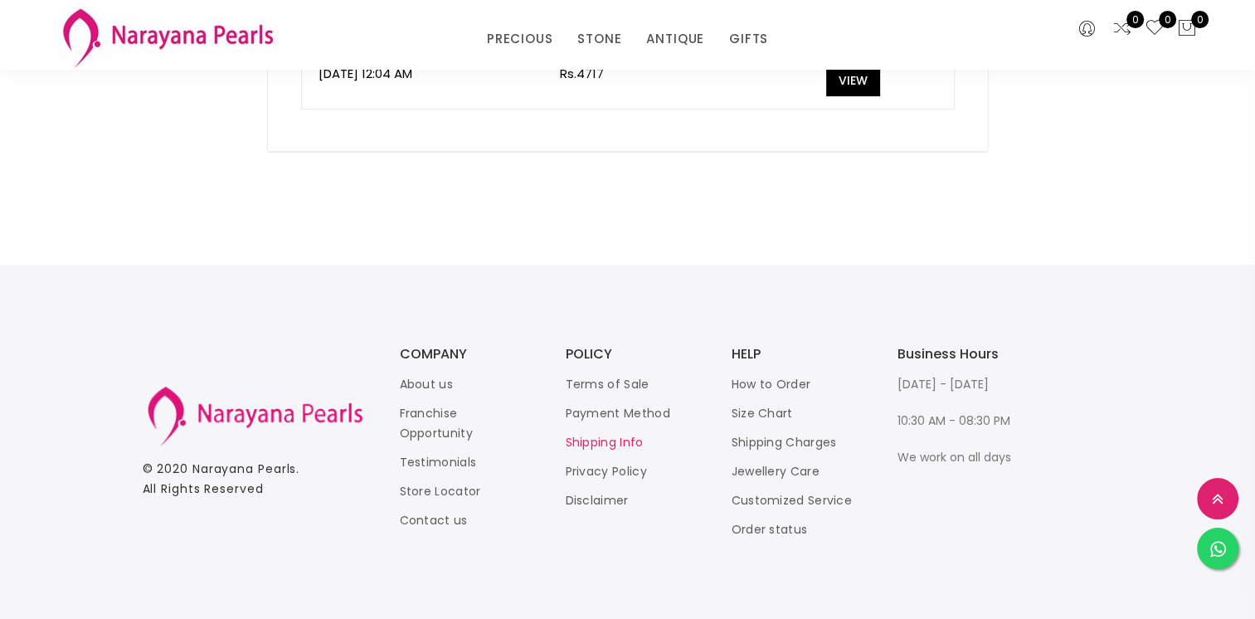
click at [614, 434] on link "Shipping Info" at bounding box center [604, 442] width 78 height 17
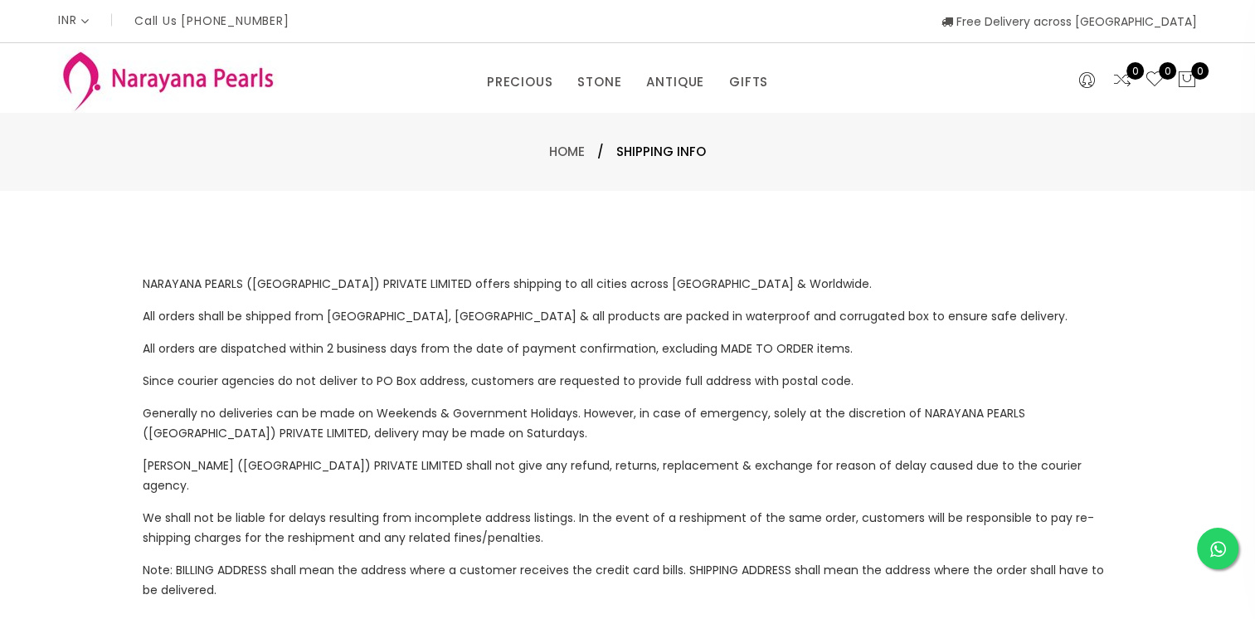
click at [647, 148] on span "Shipping Info" at bounding box center [661, 152] width 90 height 20
drag, startPoint x: 585, startPoint y: 142, endPoint x: 567, endPoint y: 153, distance: 20.9
click at [584, 142] on span "Home /" at bounding box center [582, 152] width 67 height 20
click at [1090, 74] on icon at bounding box center [1087, 80] width 16 height 20
click at [1045, 118] on link "My account" at bounding box center [1036, 113] width 60 height 13
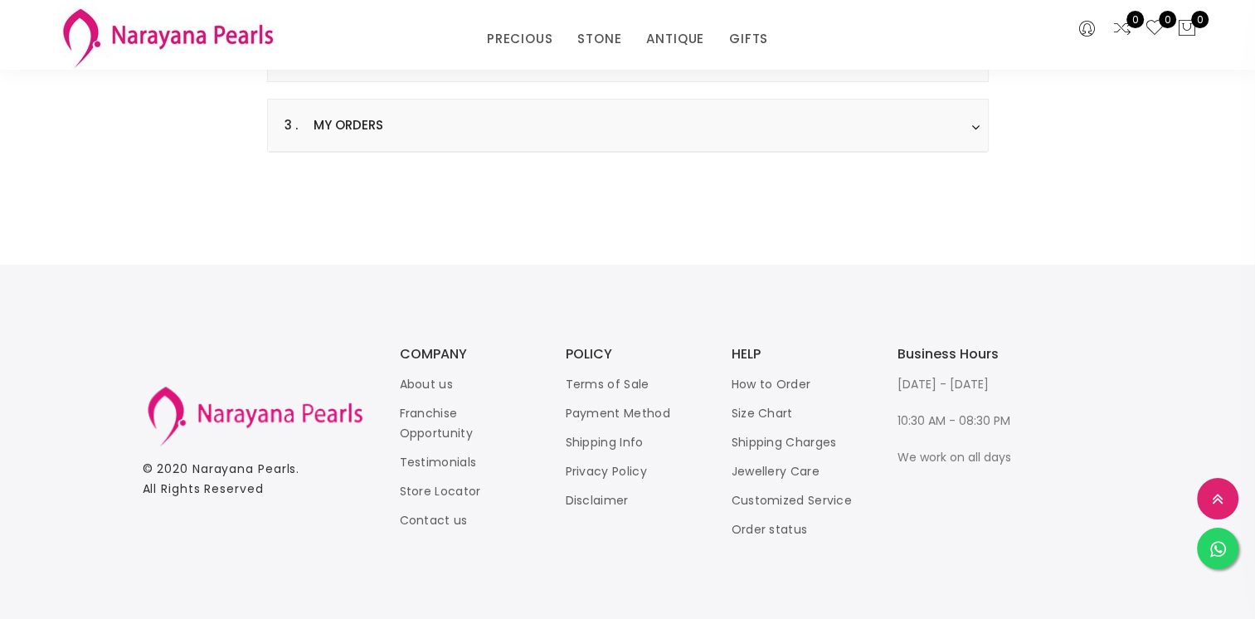
scroll to position [478, 0]
click at [392, 142] on h3 "3 . My Orders" at bounding box center [628, 126] width 720 height 52
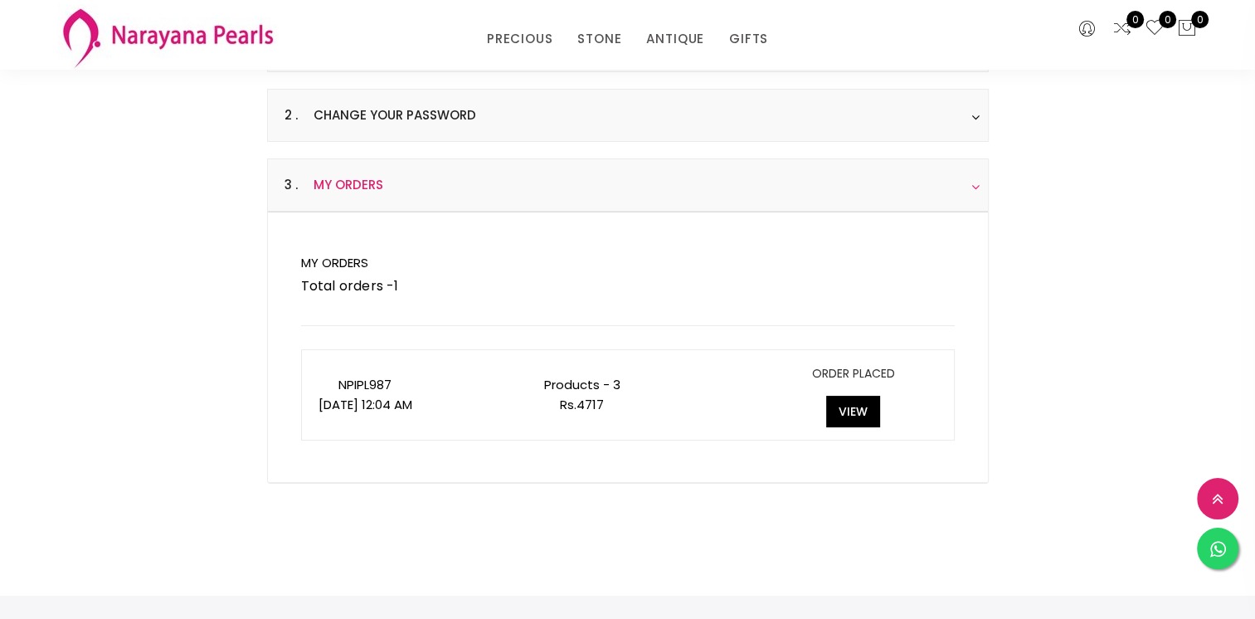
scroll to position [166, 0]
